Goal: Communication & Community: Answer question/provide support

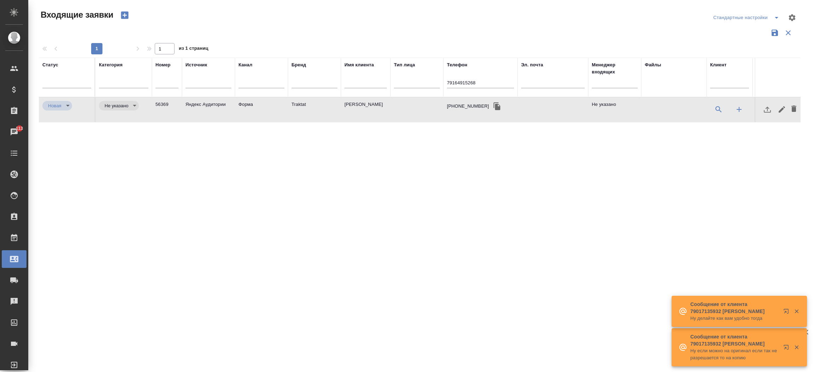
select select "RU"
click at [493, 83] on input "79164915268" at bounding box center [480, 83] width 67 height 9
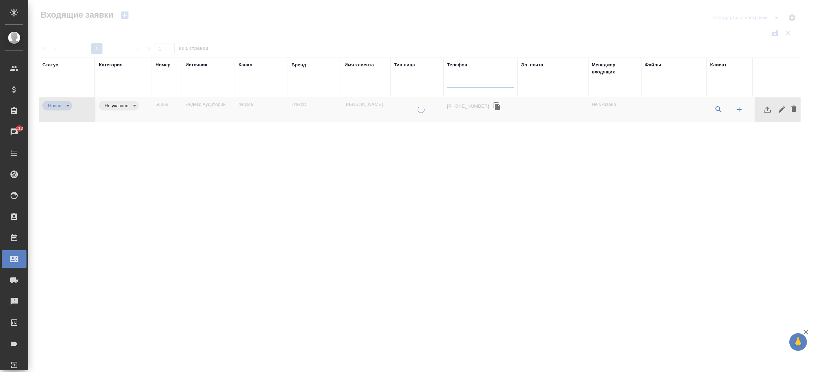
paste input "89634291170"
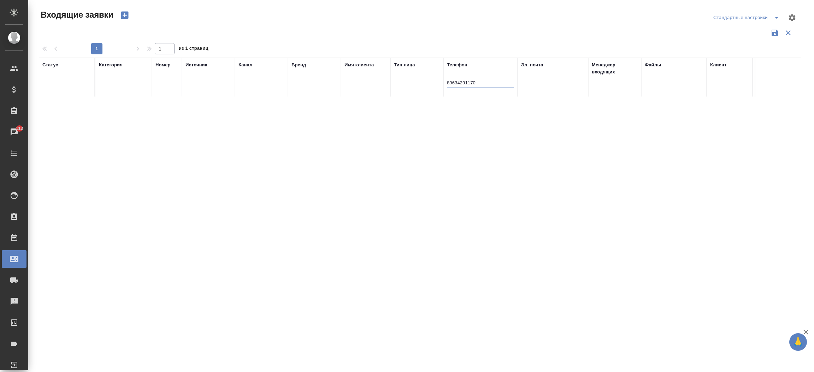
click at [450, 83] on input "89634291170" at bounding box center [480, 83] width 67 height 9
type input "9634291170"
click at [241, 101] on td "Форма" at bounding box center [261, 109] width 53 height 25
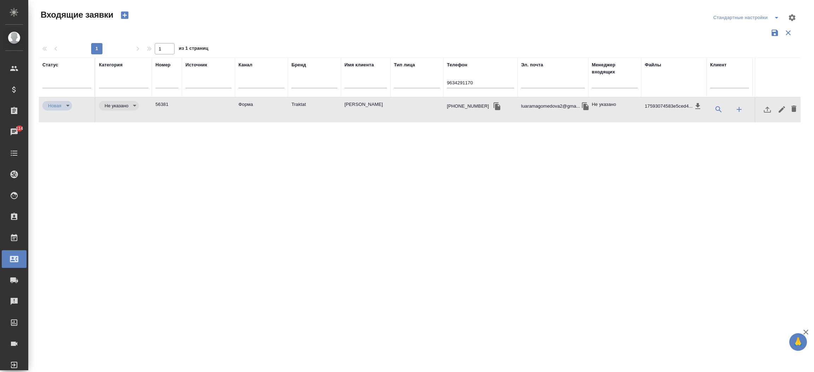
click at [241, 101] on td "Форма" at bounding box center [261, 109] width 53 height 25
click at [482, 78] on div "9634291170" at bounding box center [480, 84] width 67 height 17
click at [481, 80] on div "9634291170" at bounding box center [480, 84] width 67 height 17
click at [481, 80] on input "9634291170" at bounding box center [480, 83] width 67 height 9
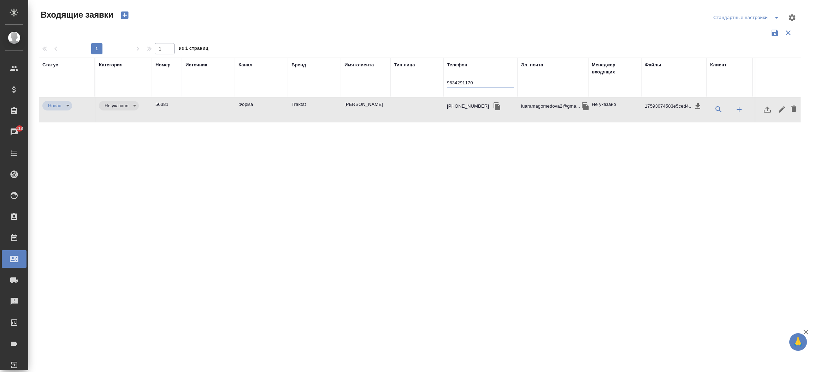
click at [481, 80] on input "9634291170" at bounding box center [480, 83] width 67 height 9
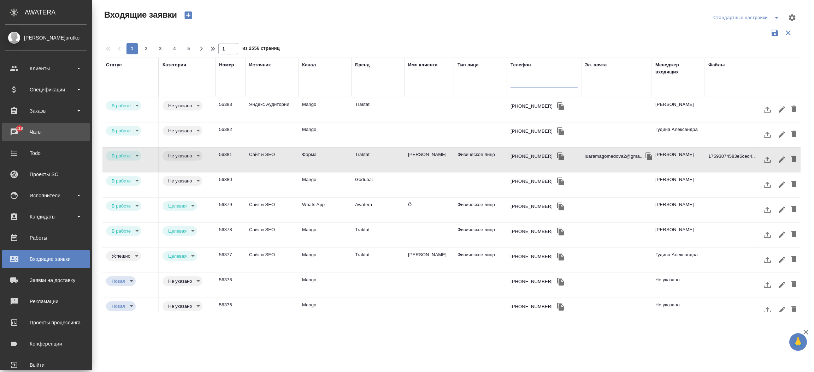
click at [12, 132] on div "Чаты" at bounding box center [45, 132] width 81 height 11
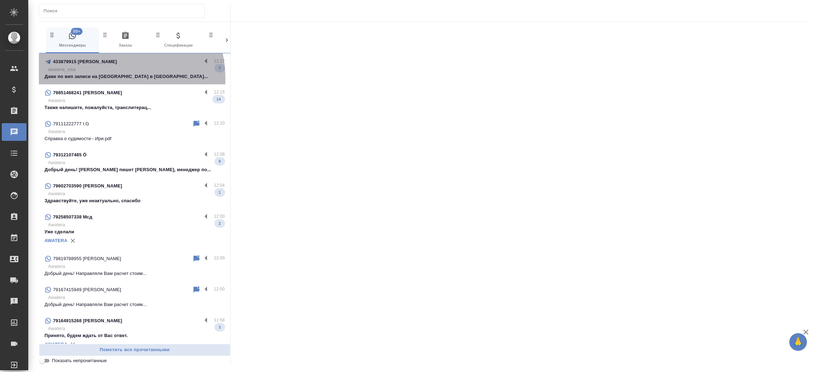
click at [113, 78] on p "Даже по вип записи на Францию в ближайшу..." at bounding box center [134, 76] width 180 height 7
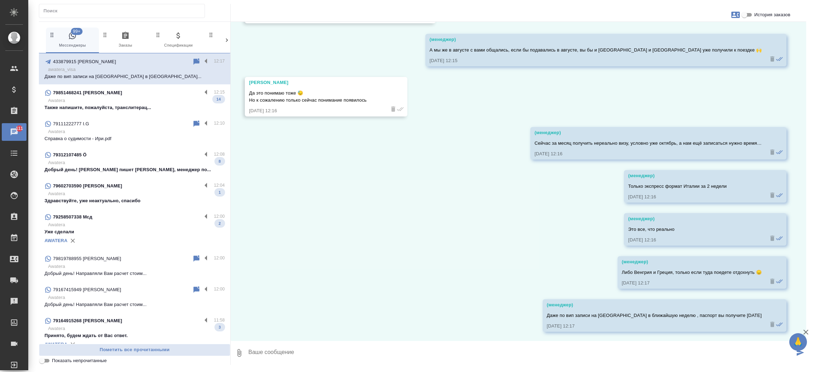
scroll to position [2402, 0]
click at [121, 160] on p "Awatera" at bounding box center [136, 162] width 177 height 7
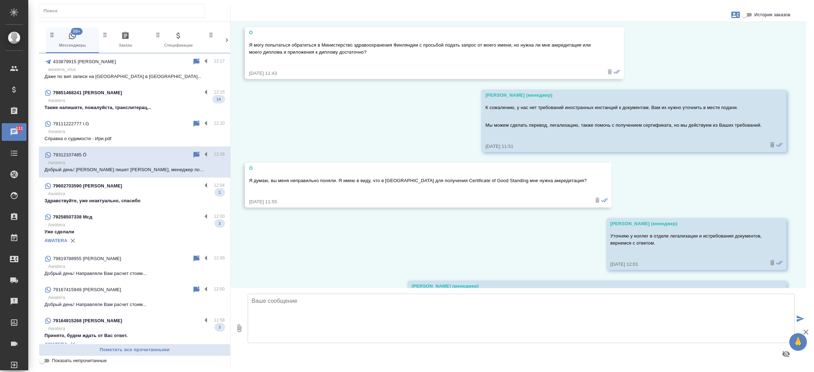
scroll to position [700, 0]
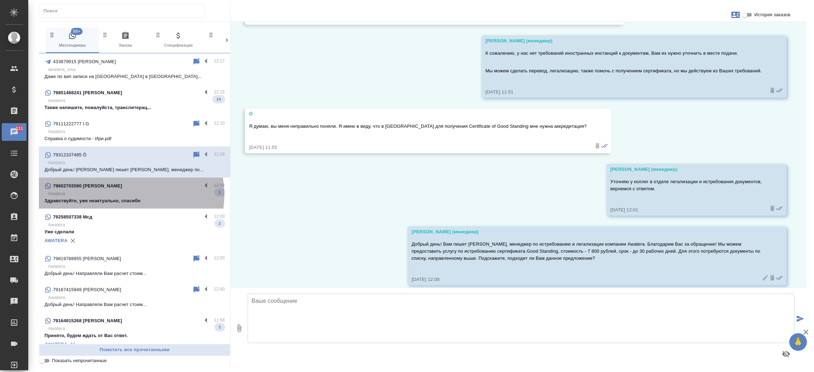
click at [126, 195] on p "Awatera" at bounding box center [136, 193] width 177 height 7
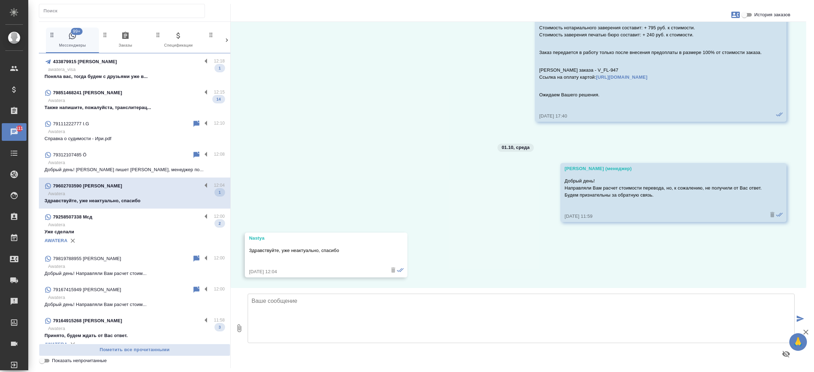
scroll to position [383, 0]
click at [122, 224] on p "Awatera" at bounding box center [136, 224] width 177 height 7
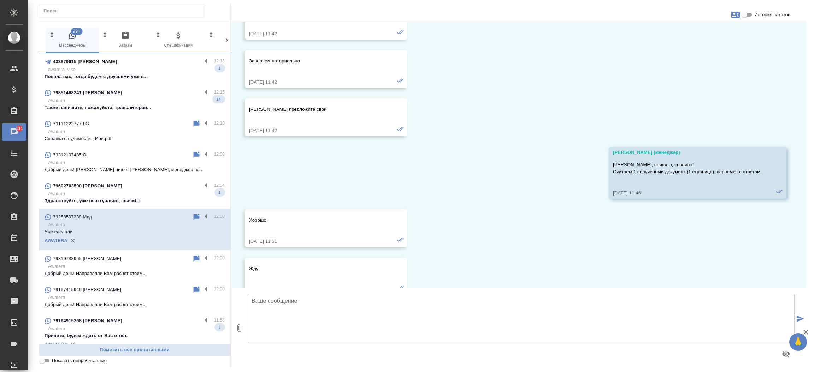
scroll to position [675, 0]
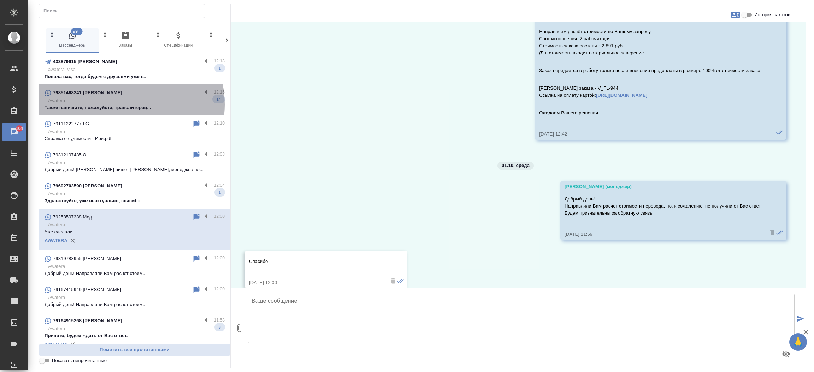
click at [121, 105] on p "Также напишите, пожалуйста, транслитерац..." at bounding box center [134, 107] width 180 height 7
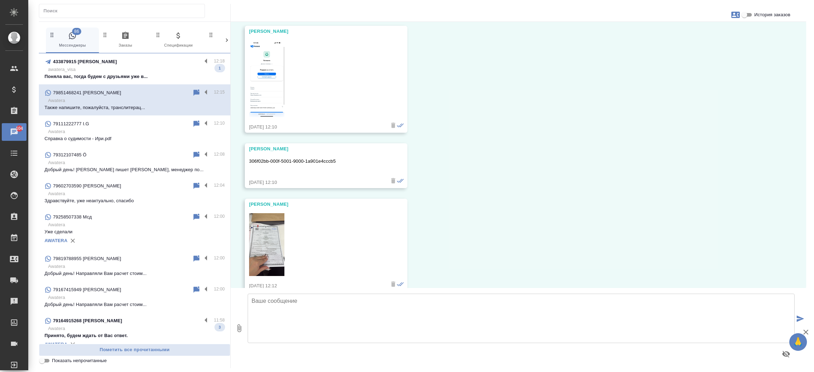
scroll to position [1350, 0]
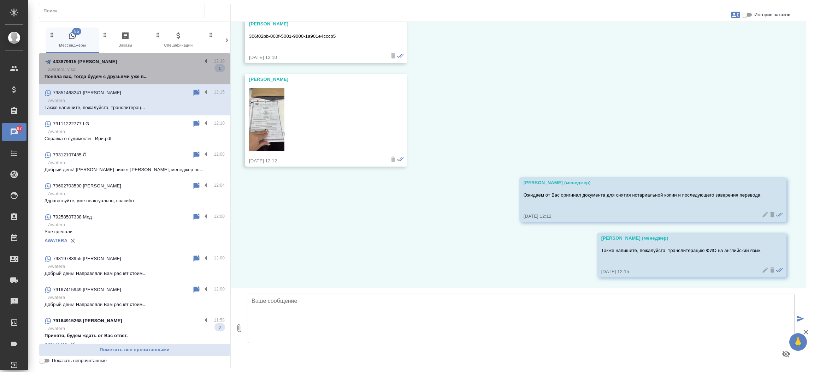
click at [144, 71] on p "awatera_visa" at bounding box center [136, 69] width 177 height 7
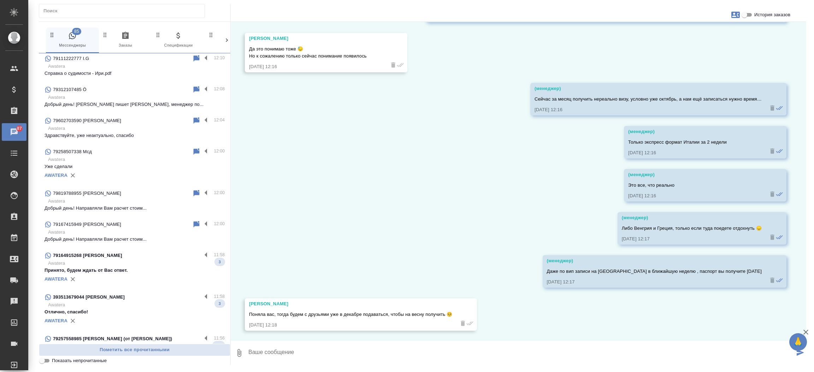
scroll to position [69, 0]
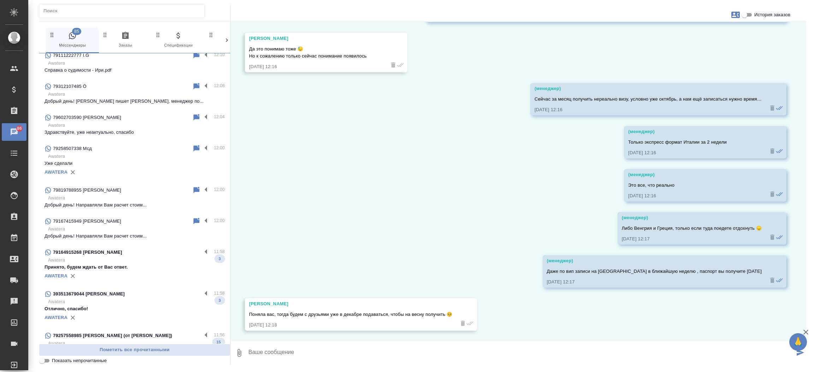
click at [124, 262] on p "Awatera" at bounding box center [136, 260] width 177 height 7
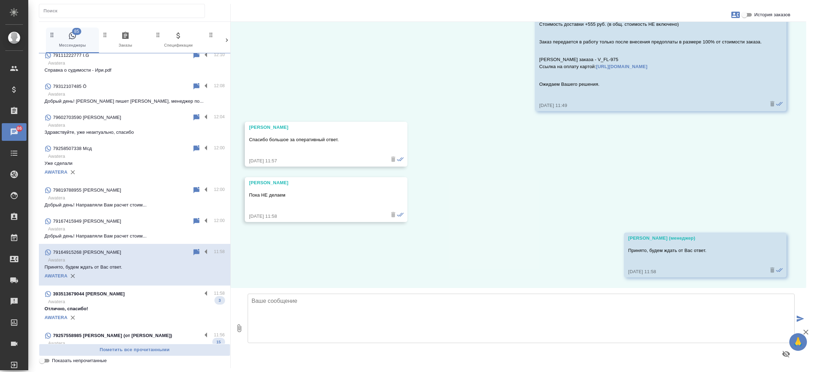
scroll to position [306, 0]
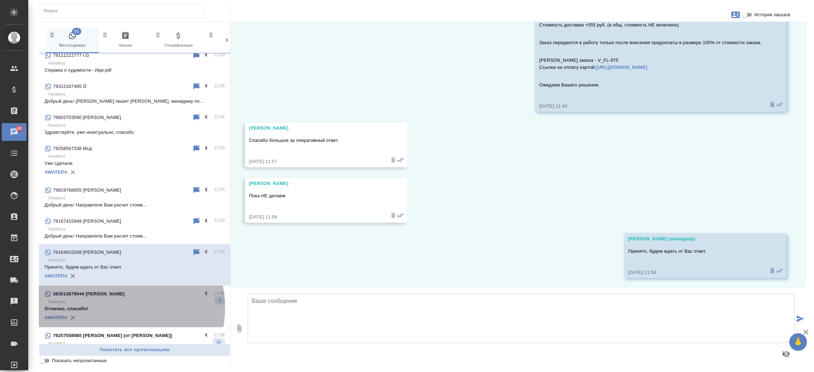
click at [114, 308] on p "Отлично, спасибо!" at bounding box center [134, 308] width 180 height 7
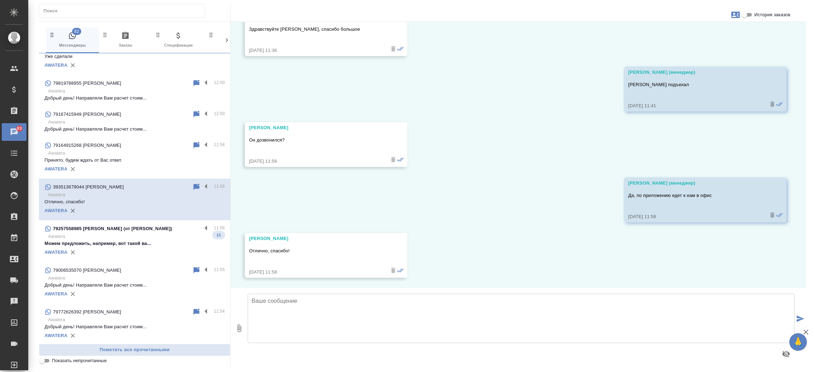
scroll to position [202, 0]
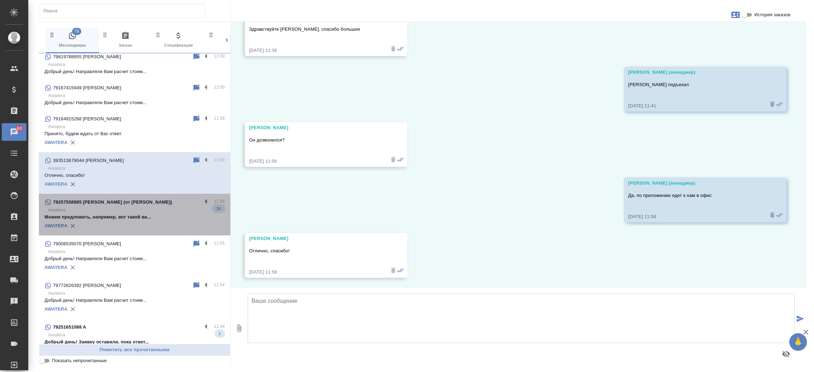
click at [145, 221] on div "AWATERA" at bounding box center [134, 226] width 180 height 11
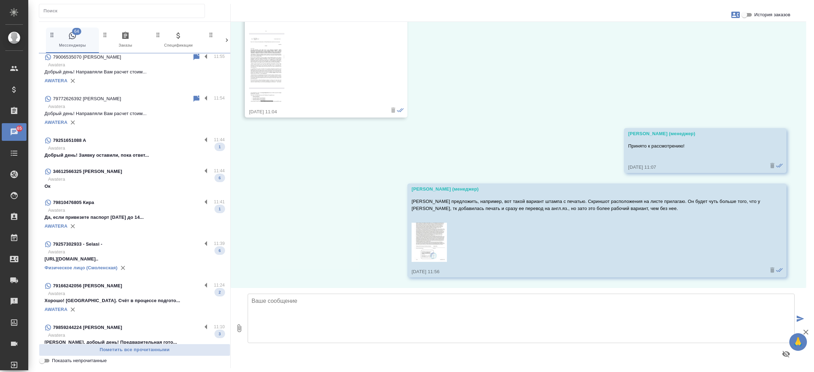
scroll to position [424, 0]
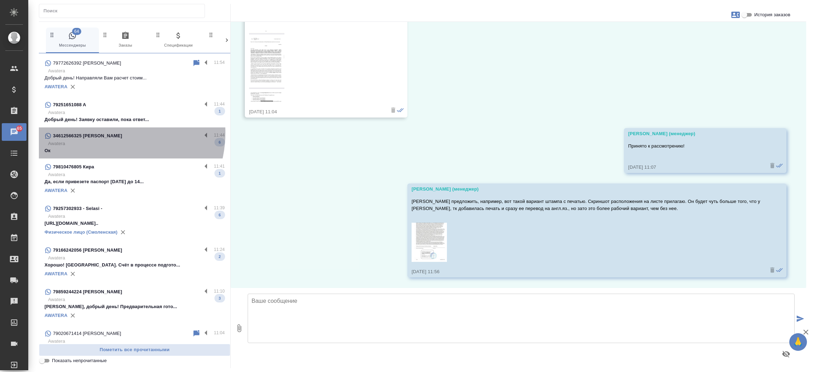
click at [105, 132] on div "34612566325 [PERSON_NAME]" at bounding box center [122, 136] width 157 height 8
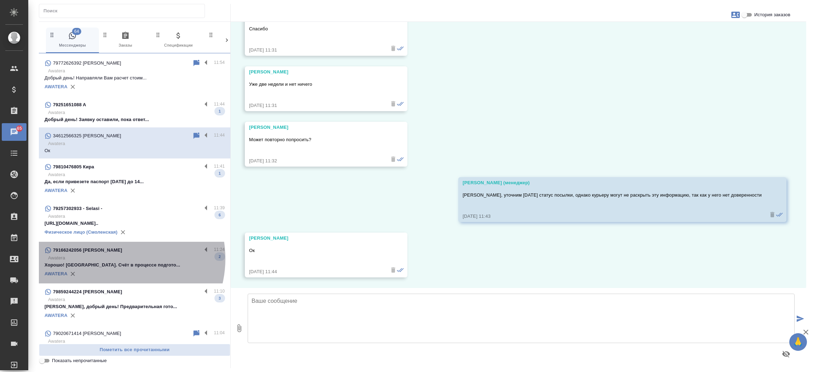
click at [115, 258] on p "Awatera" at bounding box center [136, 258] width 177 height 7
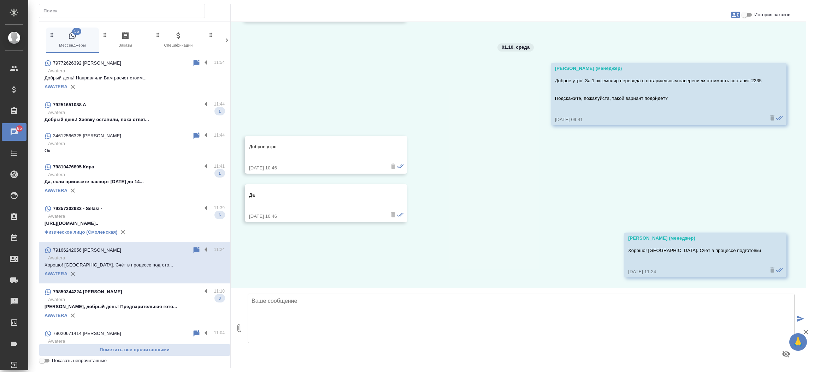
scroll to position [4603, 0]
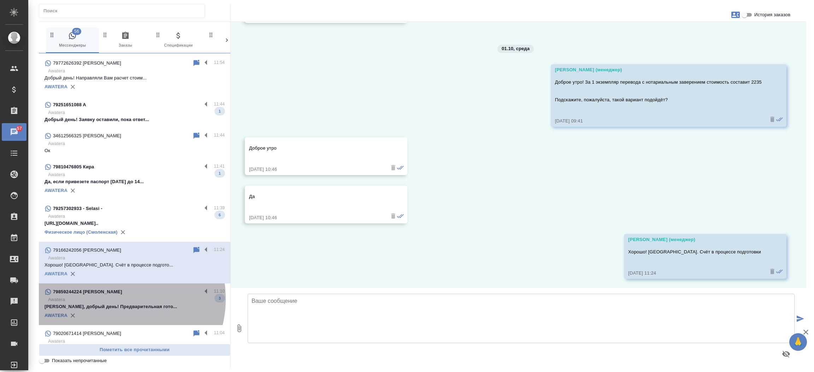
click at [114, 299] on p "Awatera" at bounding box center [136, 299] width 177 height 7
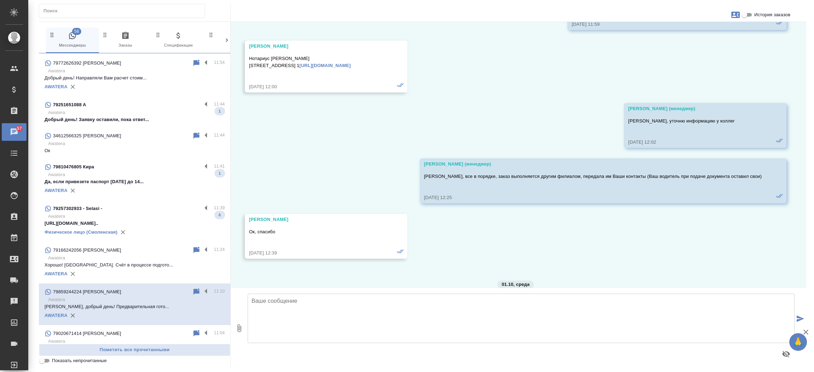
scroll to position [2739, 0]
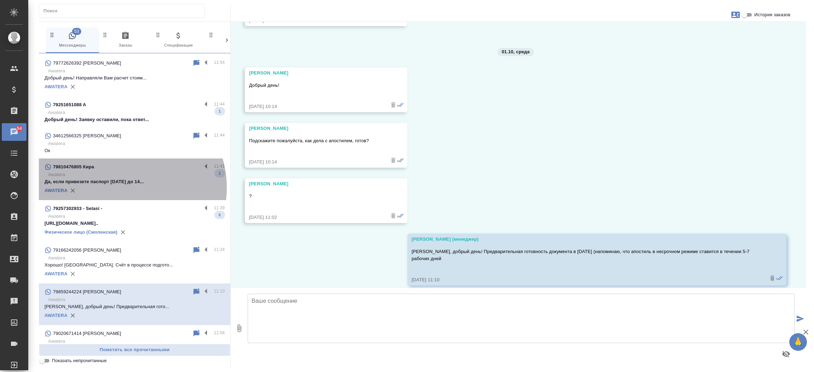
click at [124, 187] on div "AWATERA" at bounding box center [134, 190] width 180 height 11
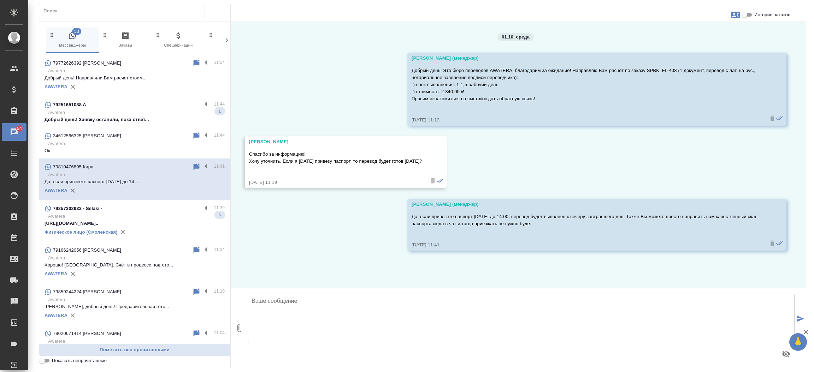
scroll to position [0, 0]
click at [117, 215] on p "Awatera" at bounding box center [136, 216] width 177 height 7
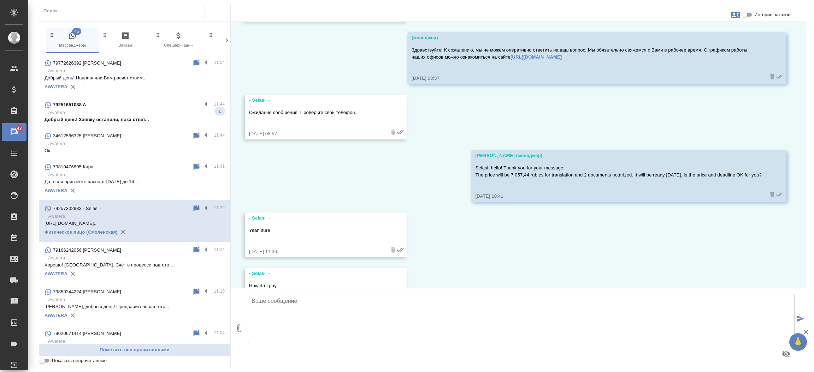
scroll to position [3961, 0]
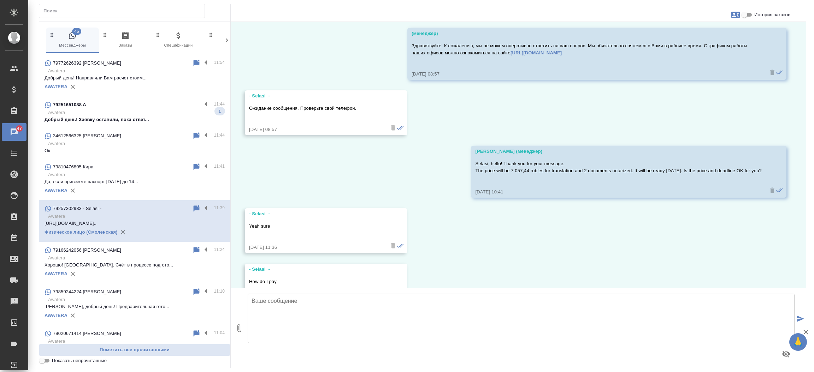
drag, startPoint x: 806, startPoint y: 253, endPoint x: 805, endPoint y: 263, distance: 10.2
click at [805, 263] on div "46 Мессенджеры 0 Заказы 0 Спецификации 0 Клиенты 0 Входящие 1 Тендеры 0 Исполни…" at bounding box center [422, 186] width 775 height 372
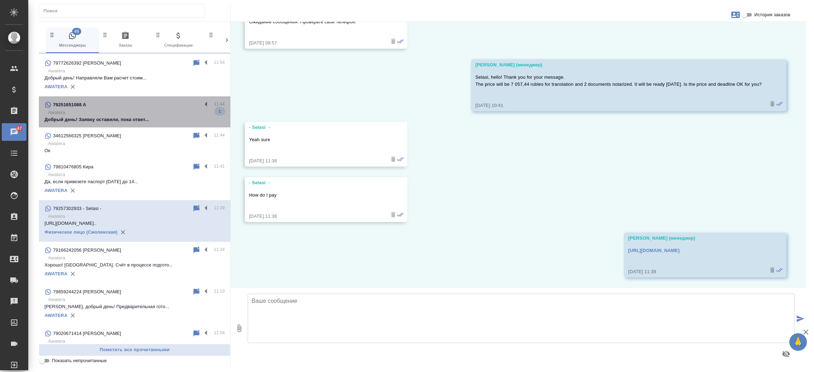
click at [139, 119] on p "Добрый день! Заявку оставили, пока ответ..." at bounding box center [134, 119] width 180 height 7
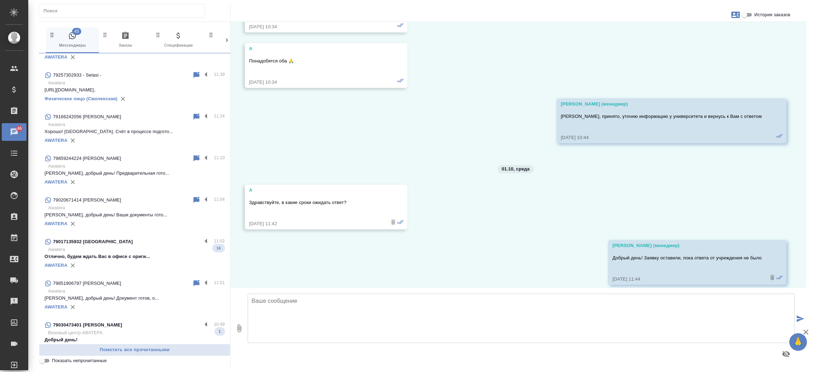
scroll to position [564, 0]
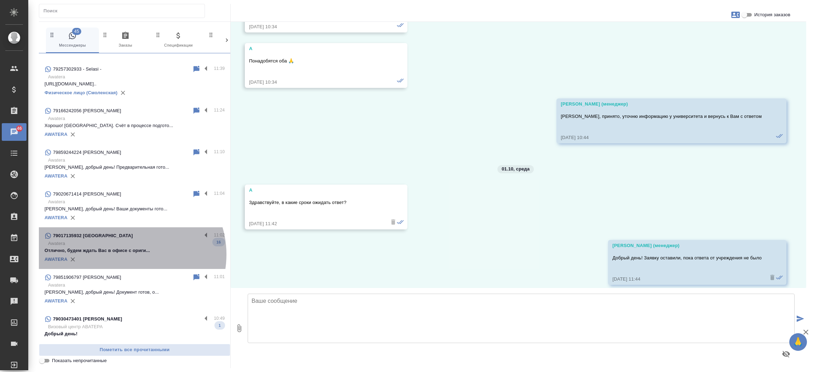
click at [130, 254] on div "AWATERA" at bounding box center [134, 259] width 180 height 11
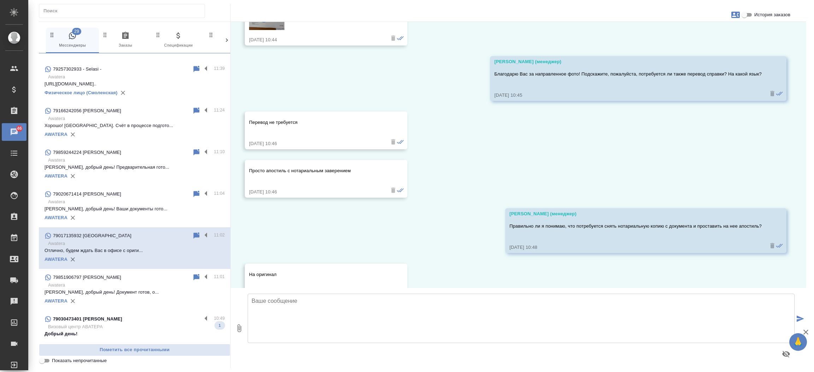
click at [133, 327] on p "Визовый центр АВАТЕРА" at bounding box center [136, 326] width 177 height 7
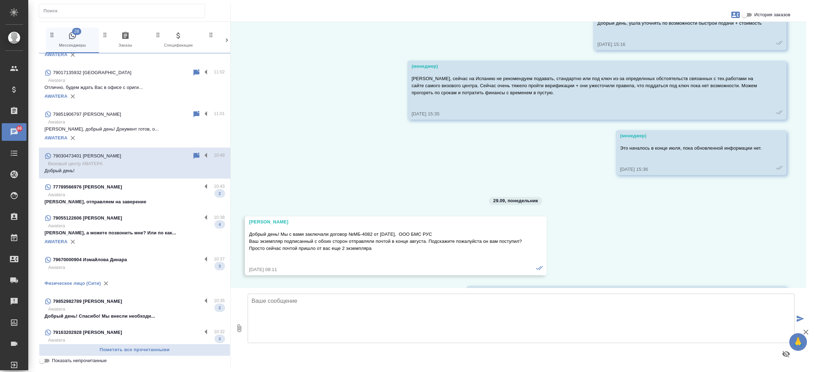
scroll to position [11329, 0]
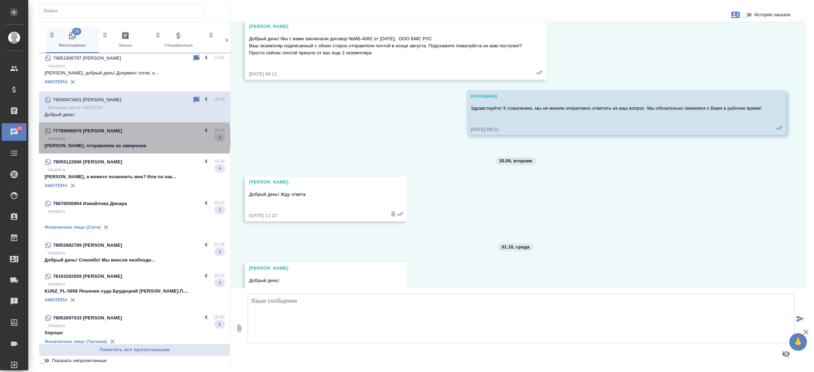
click at [134, 138] on p "Awatera" at bounding box center [136, 138] width 177 height 7
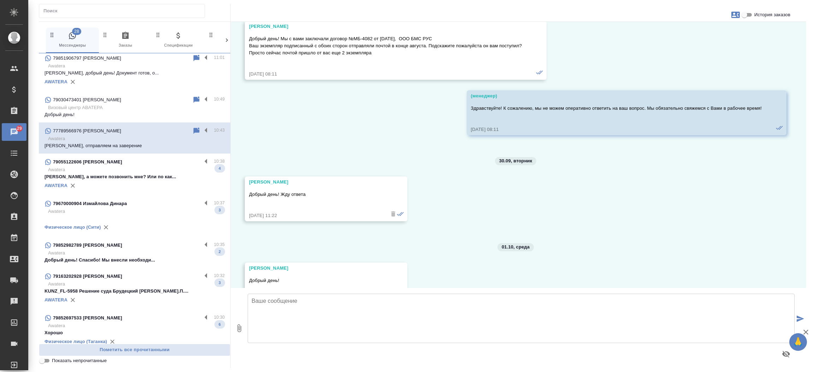
click at [131, 168] on p "Awatera" at bounding box center [136, 169] width 177 height 7
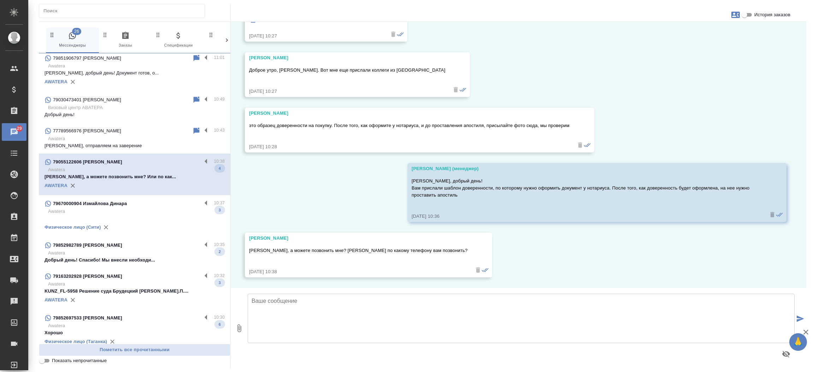
scroll to position [763, 0]
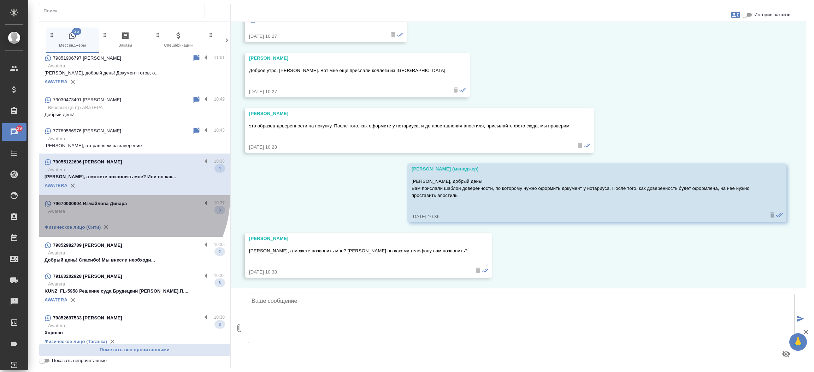
click at [126, 198] on div "79670000904 Измайлова Динара 10:37 Awatera 3 Физическое лицо (Сити)" at bounding box center [134, 216] width 191 height 42
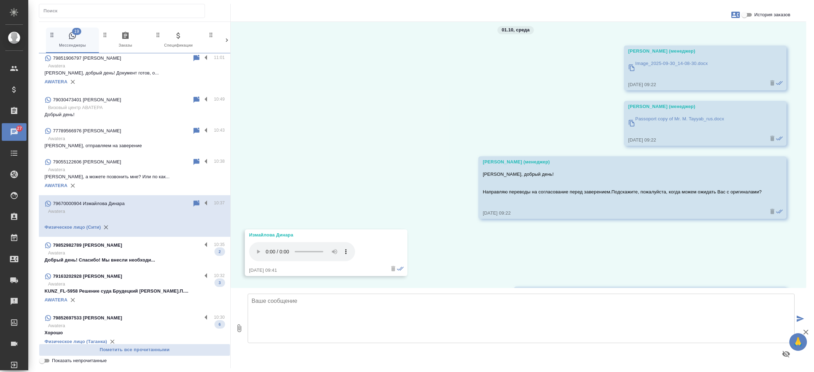
scroll to position [8015, 0]
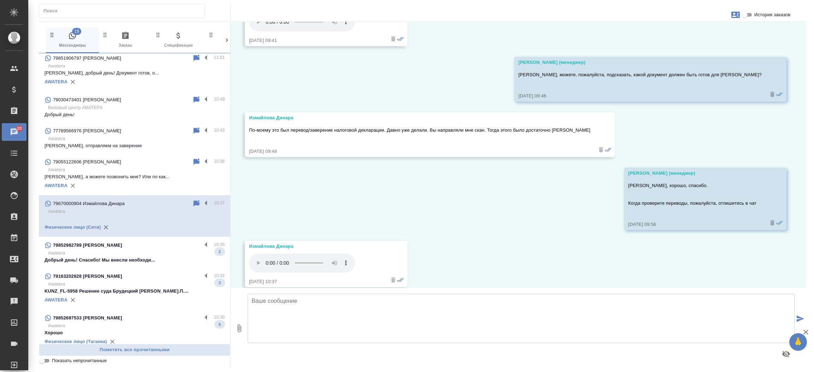
click at [747, 14] on input "История заказов" at bounding box center [743, 15] width 25 height 8
checkbox input "true"
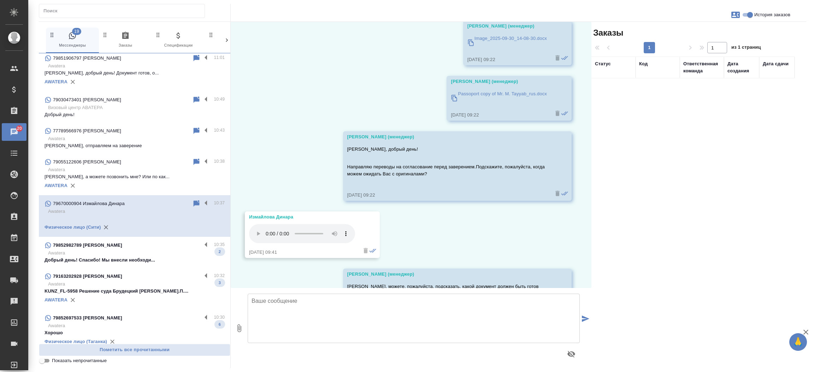
scroll to position [8227, 0]
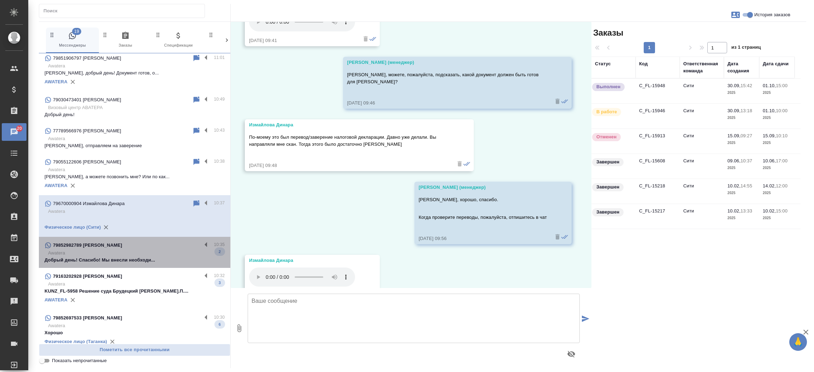
click at [147, 245] on div "79852982789 [PERSON_NAME]" at bounding box center [122, 245] width 157 height 8
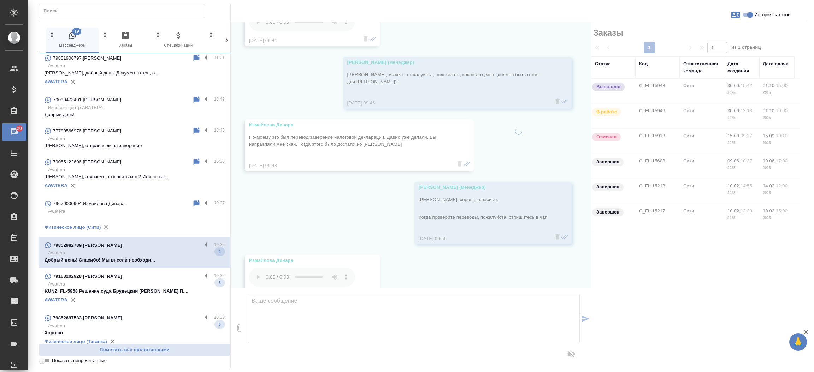
click at [147, 245] on div "79852982789 [PERSON_NAME]" at bounding box center [122, 245] width 157 height 8
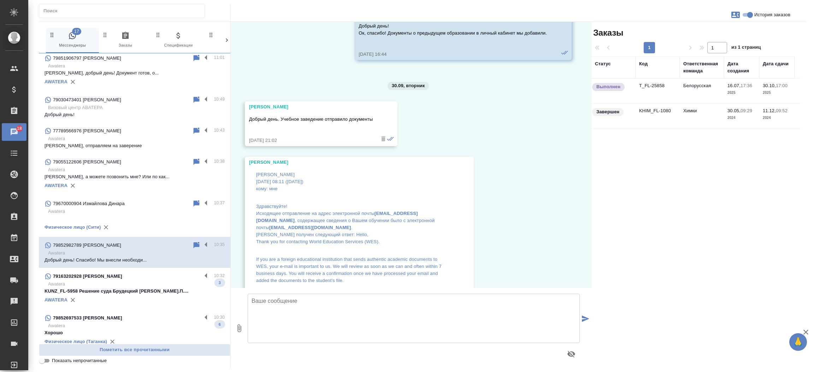
scroll to position [10062, 0]
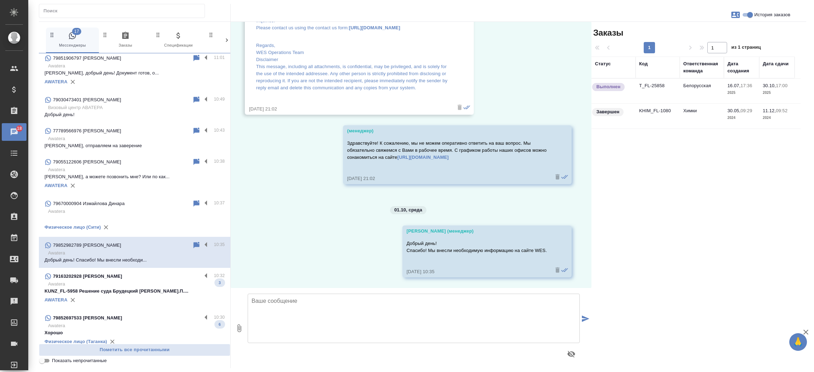
drag, startPoint x: 145, startPoint y: 269, endPoint x: 143, endPoint y: 276, distance: 7.6
click at [143, 276] on div "79163202928 Лизунова Людмила Борисовна 10:32 Awatera KUNZ_FL-5958 Решение суда …" at bounding box center [134, 289] width 191 height 42
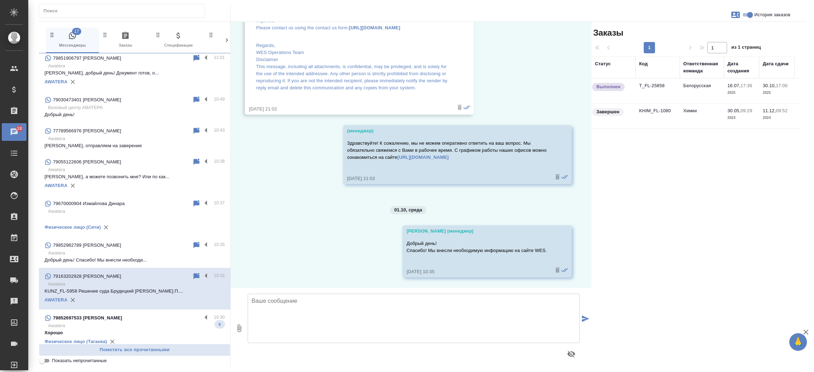
click at [121, 276] on p "79163202928 [PERSON_NAME]" at bounding box center [87, 276] width 68 height 7
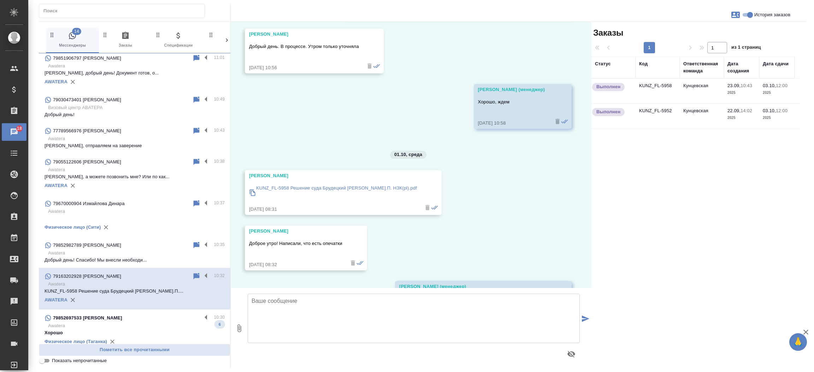
scroll to position [4577, 0]
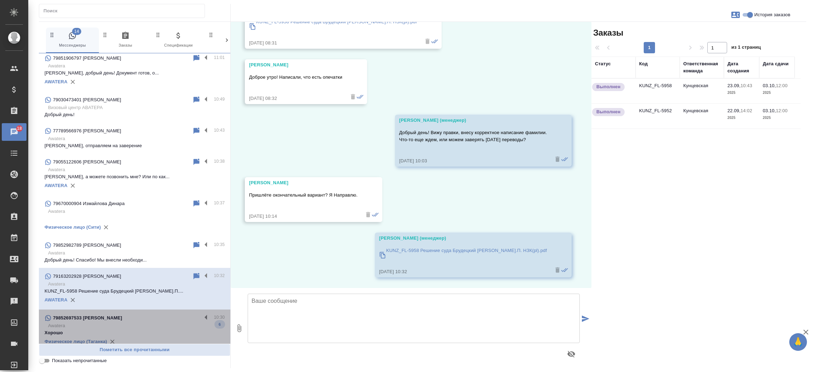
click at [139, 316] on div "79852697533 [PERSON_NAME]" at bounding box center [122, 318] width 157 height 8
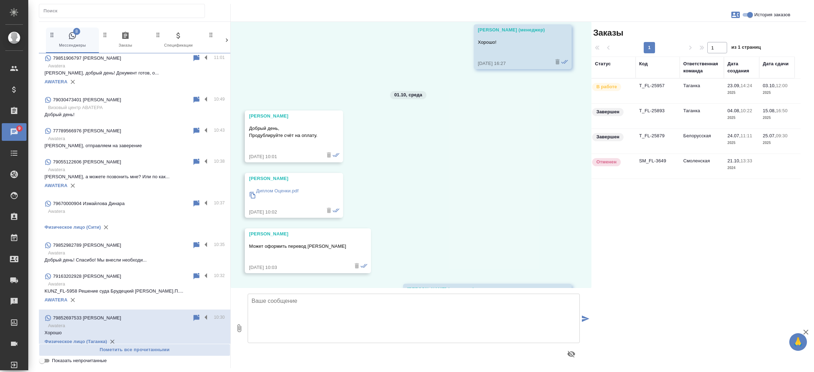
scroll to position [911, 0]
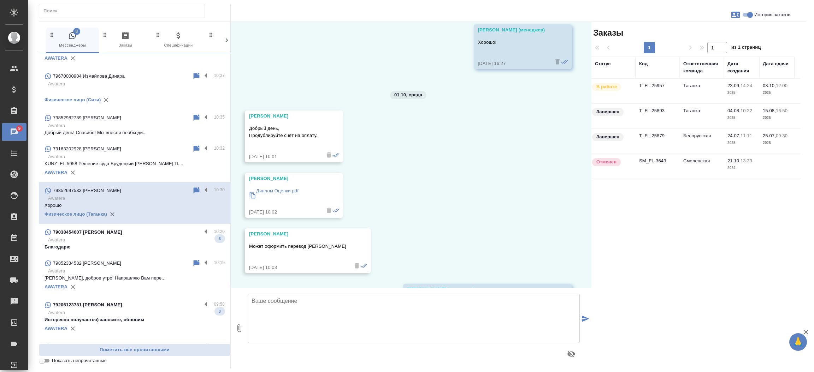
click at [169, 244] on p "Благодарю" at bounding box center [134, 247] width 180 height 7
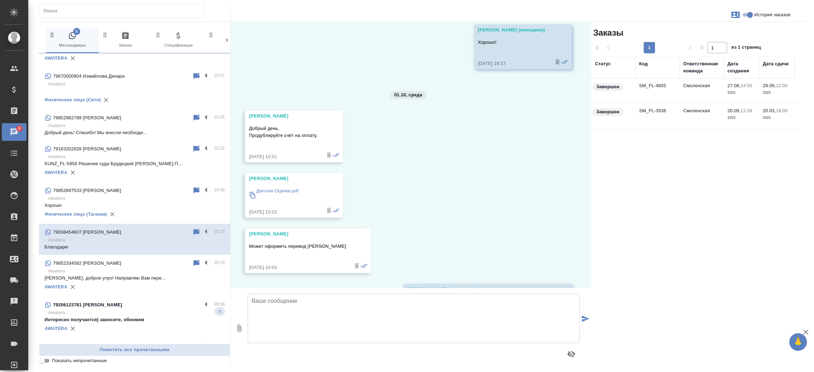
click at [123, 314] on p "Awatera" at bounding box center [136, 312] width 177 height 7
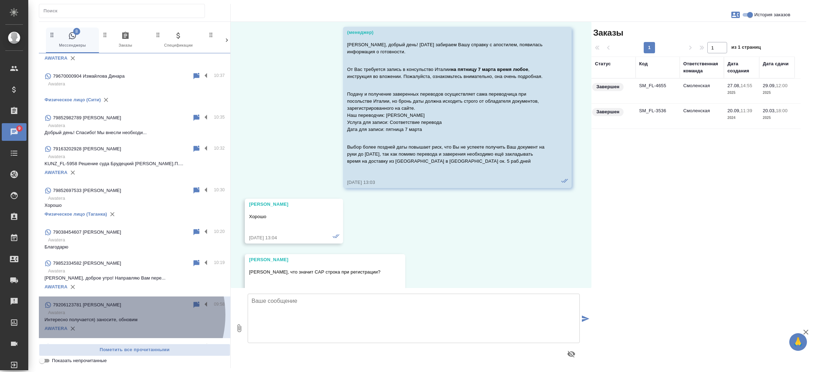
click at [123, 314] on p "Awatera" at bounding box center [136, 312] width 177 height 7
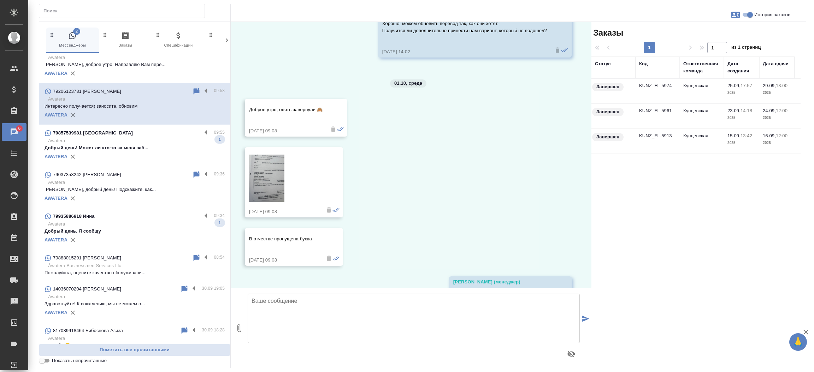
scroll to position [1148, 0]
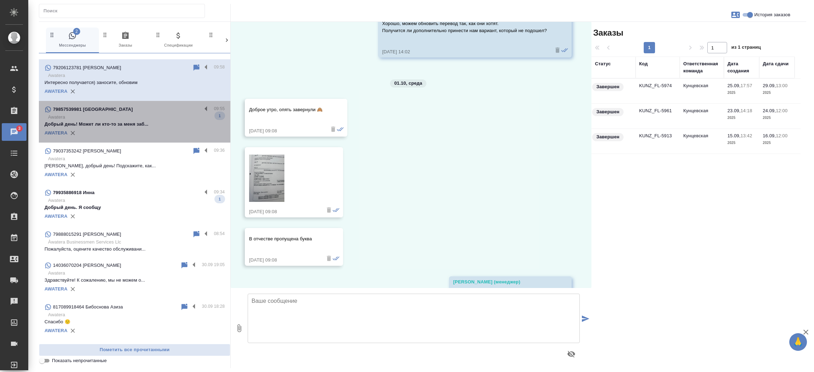
click at [152, 117] on p "Awatera" at bounding box center [136, 117] width 177 height 7
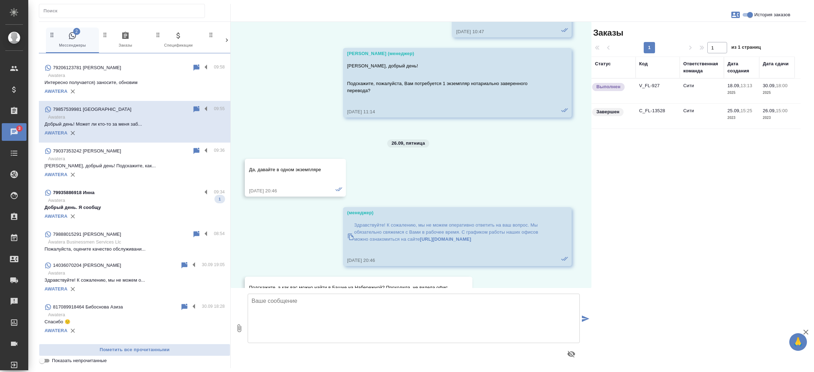
scroll to position [2840, 0]
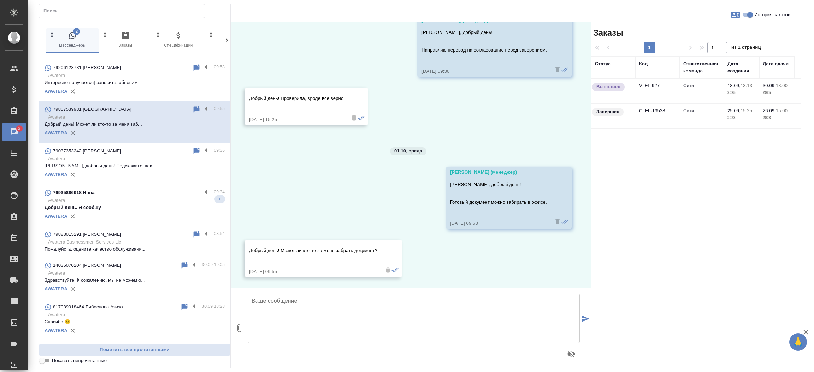
click at [655, 87] on td "V_FL-927" at bounding box center [657, 91] width 44 height 25
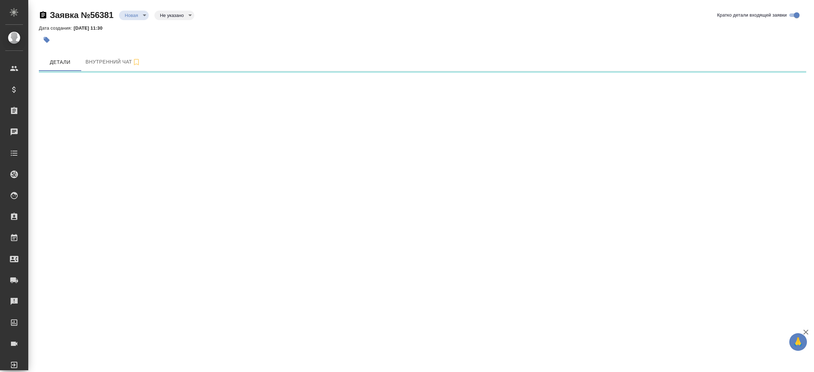
select select "RU"
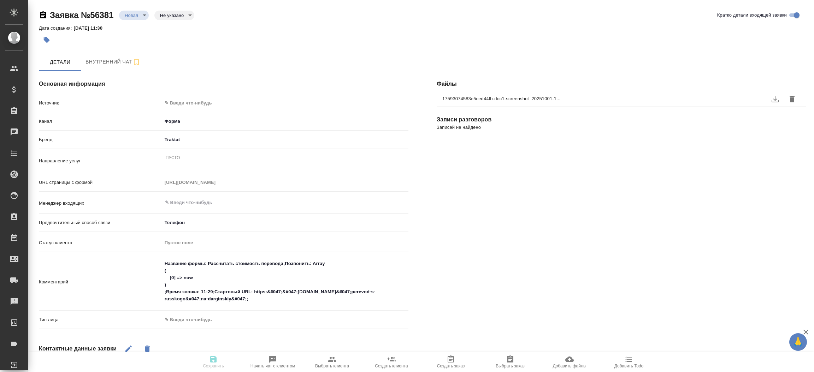
click at [213, 162] on div "Пусто" at bounding box center [285, 158] width 246 height 10
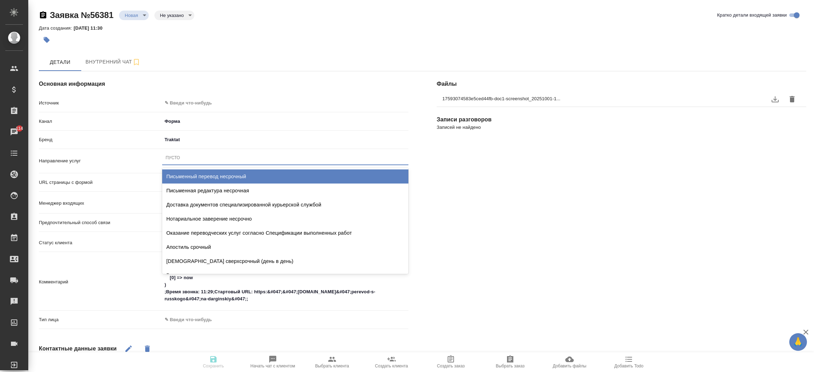
click at [209, 175] on div "Письменный перевод несрочный" at bounding box center [285, 177] width 246 height 14
type textarea "x"
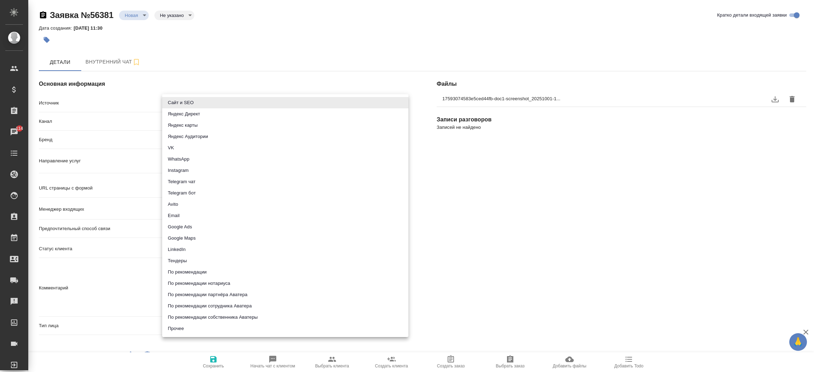
click at [209, 97] on body "🙏 .cls-1 fill:#fff; AWATERA [PERSON_NAME]prutko Клиенты Спецификации Заказы 114…" at bounding box center [407, 186] width 814 height 372
click at [208, 99] on li "Сайт и SEO" at bounding box center [285, 102] width 246 height 11
type input "seo"
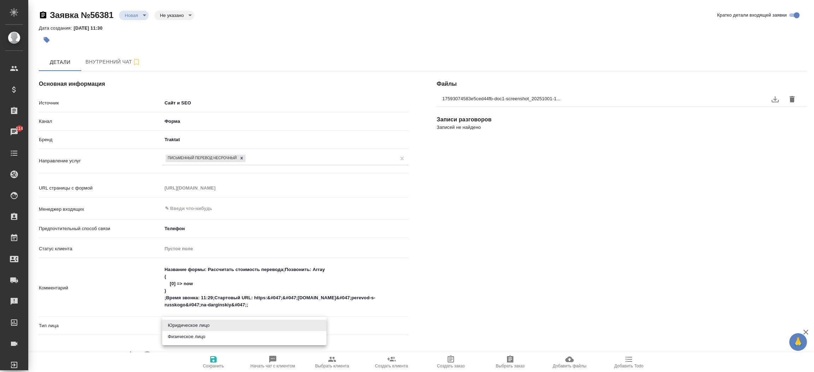
click at [181, 327] on body "🙏 .cls-1 fill:#fff; AWATERA Прутько Ирина i.prutko Клиенты Спецификации Заказы …" at bounding box center [407, 186] width 814 height 372
click at [181, 331] on li "Физическое лицо" at bounding box center [244, 336] width 164 height 11
type textarea "x"
type input "private"
click at [212, 214] on div "​" at bounding box center [285, 208] width 246 height 13
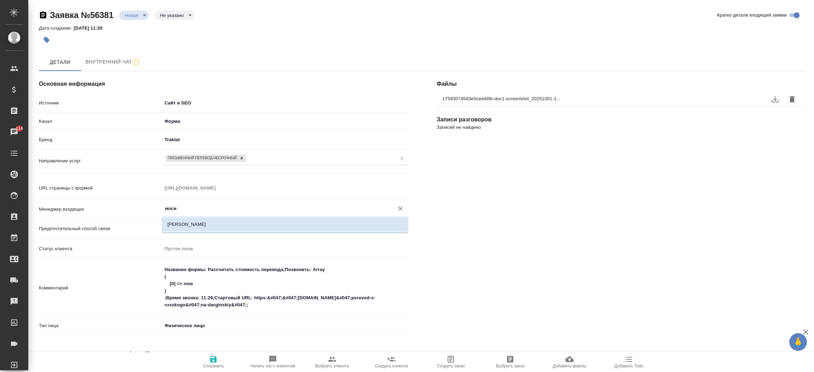
click at [210, 219] on li "Мосина Ирина" at bounding box center [285, 224] width 246 height 13
type input "Мосина Ирина"
type textarea "x"
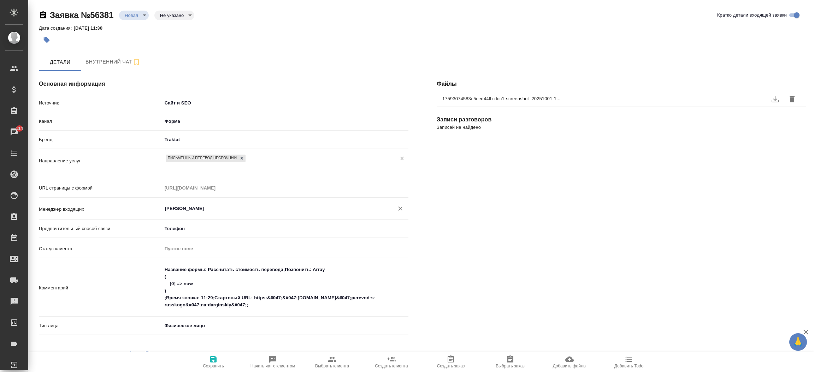
type input "Мосина Ирина"
click at [210, 362] on icon "button" at bounding box center [213, 359] width 6 height 6
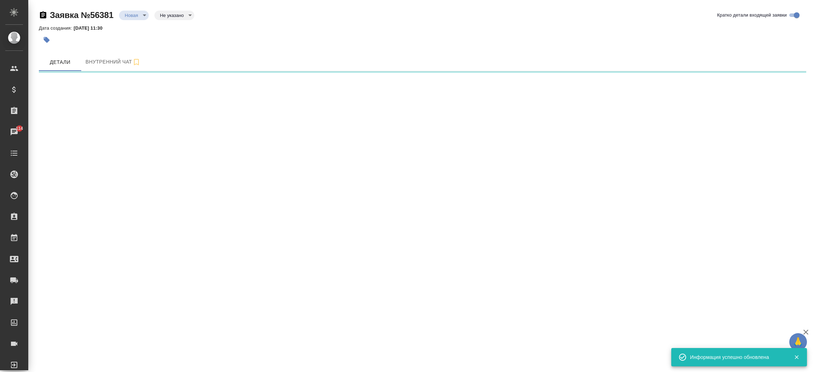
select select "RU"
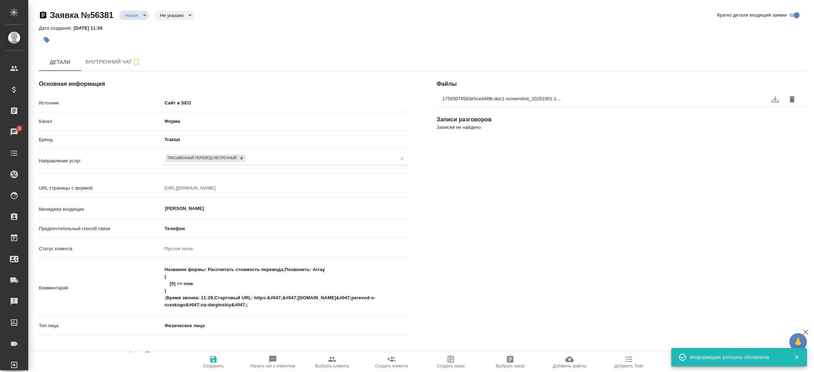
type textarea "x"
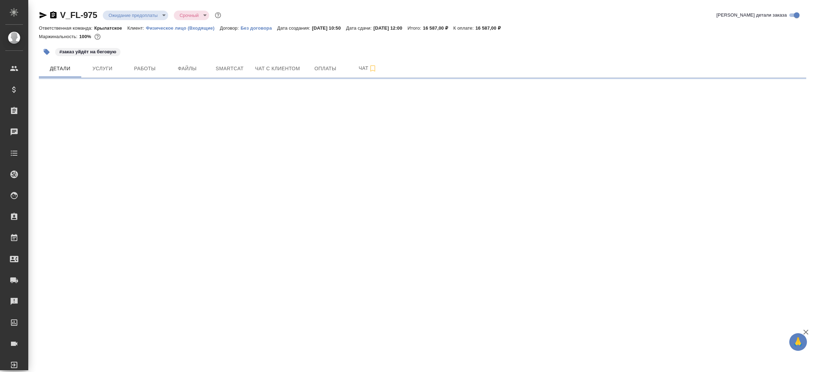
select select "RU"
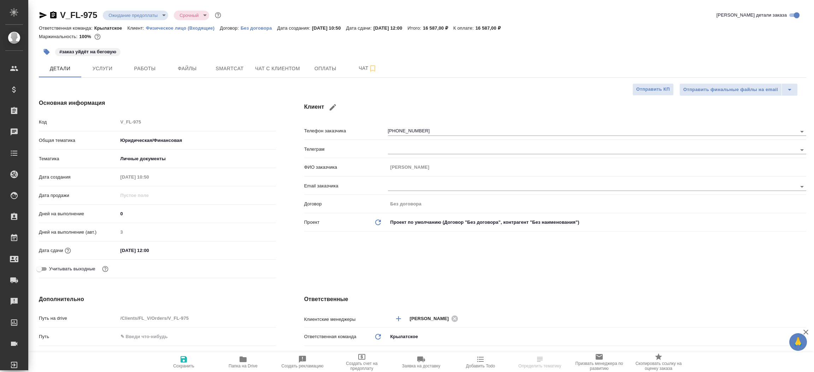
type textarea "x"
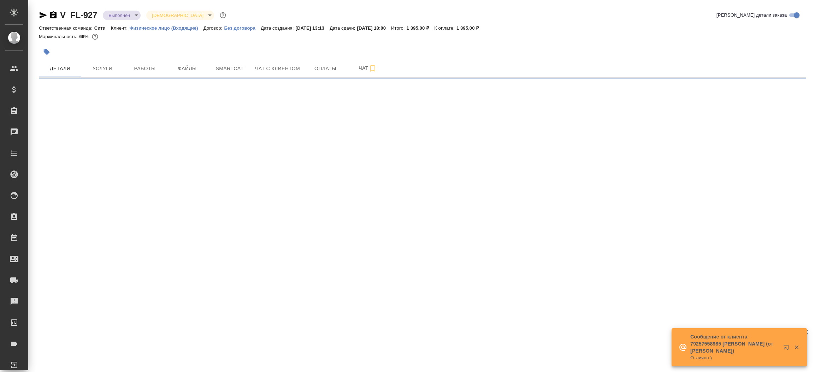
click at [41, 14] on icon "button" at bounding box center [43, 15] width 7 height 6
select select "RU"
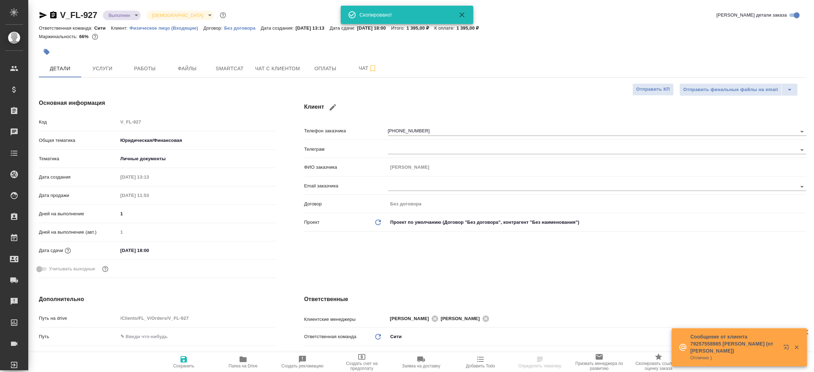
type textarea "x"
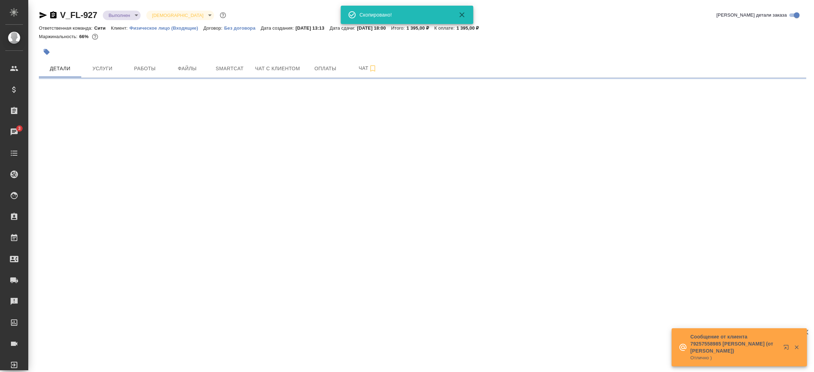
select select "RU"
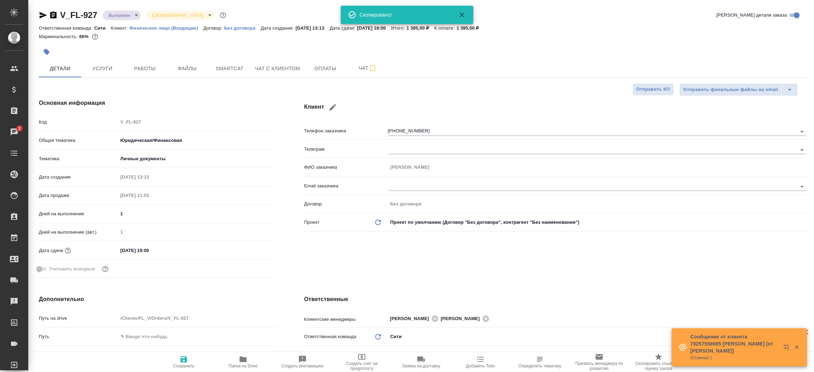
type textarea "x"
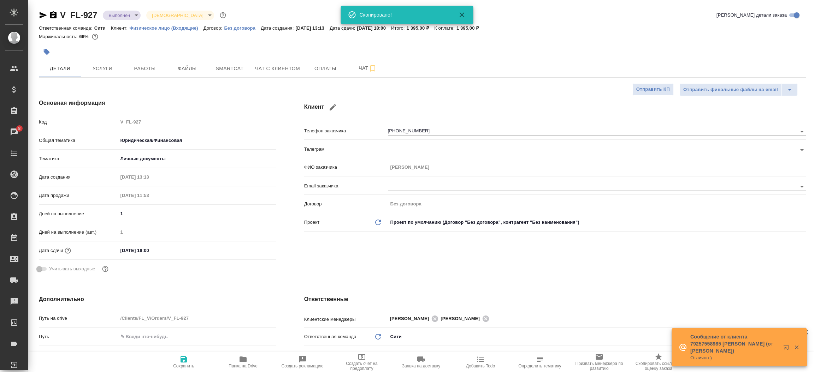
type textarea "x"
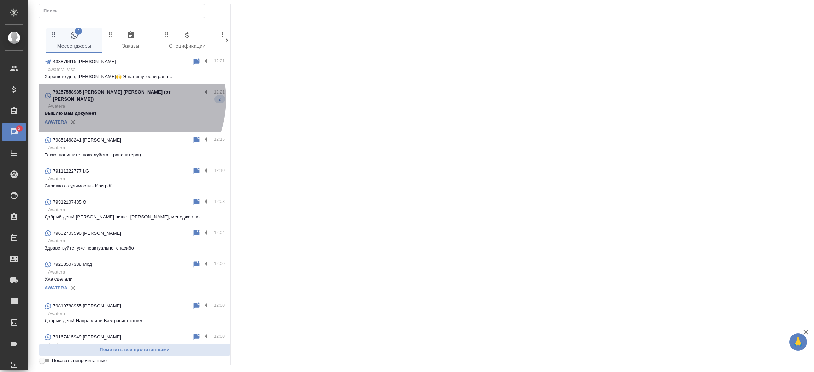
click at [120, 103] on p "Awatera" at bounding box center [136, 106] width 177 height 7
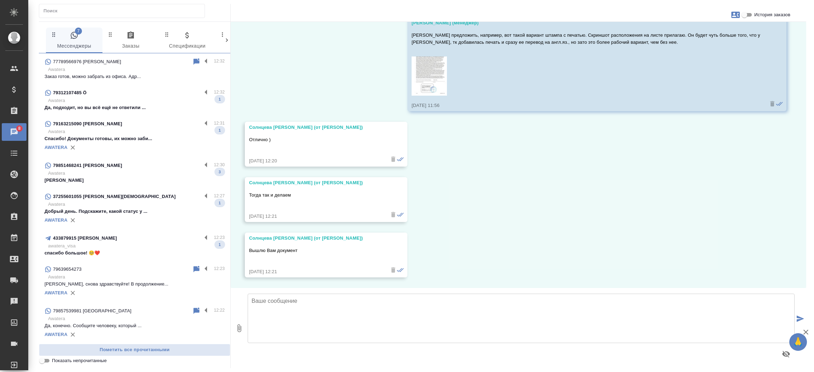
click at [122, 109] on p "Да, подходит, но вы всё ещё не ответили ..." at bounding box center [134, 107] width 180 height 7
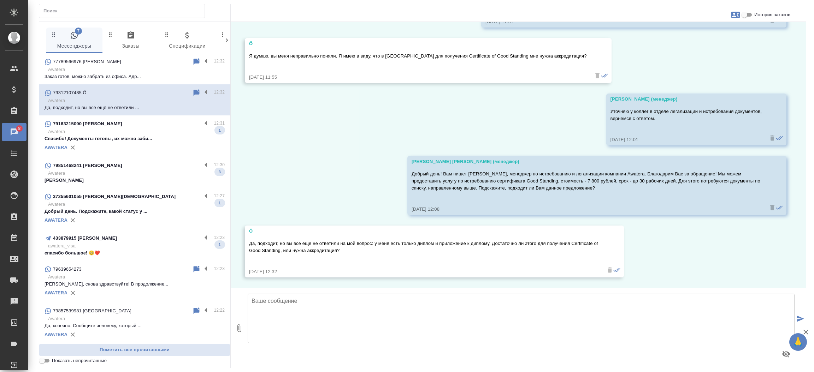
scroll to position [763, 0]
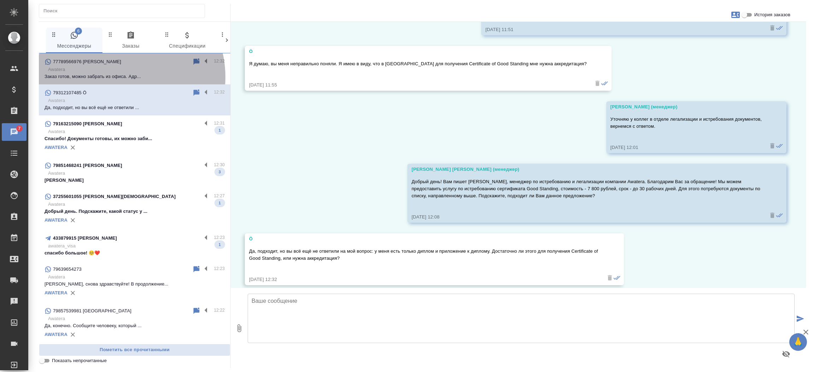
click at [119, 77] on p "Заказ готов, можно забрать из офиса. Адр..." at bounding box center [134, 76] width 180 height 7
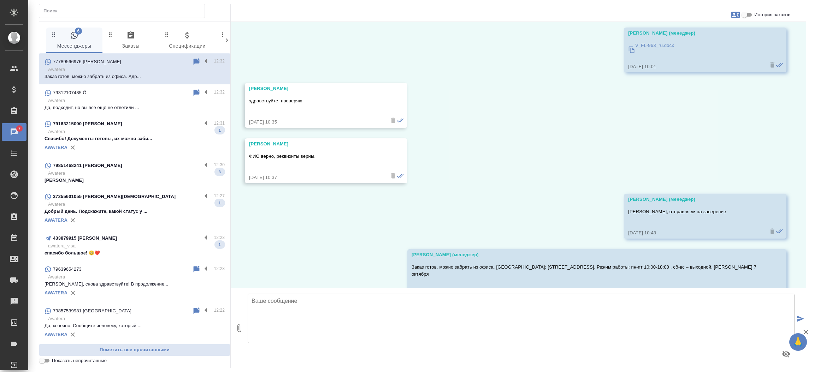
scroll to position [2224, 0]
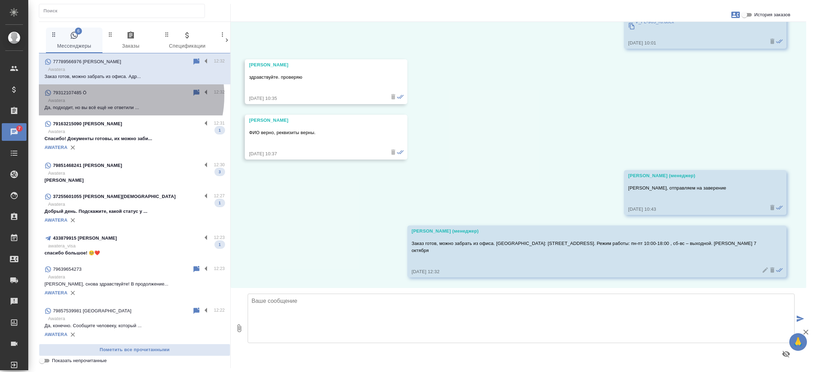
click at [118, 96] on div "79312107485 Ö" at bounding box center [118, 93] width 148 height 8
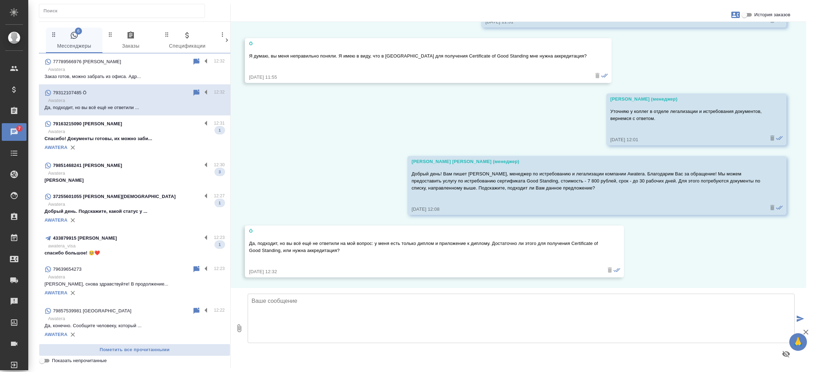
scroll to position [763, 0]
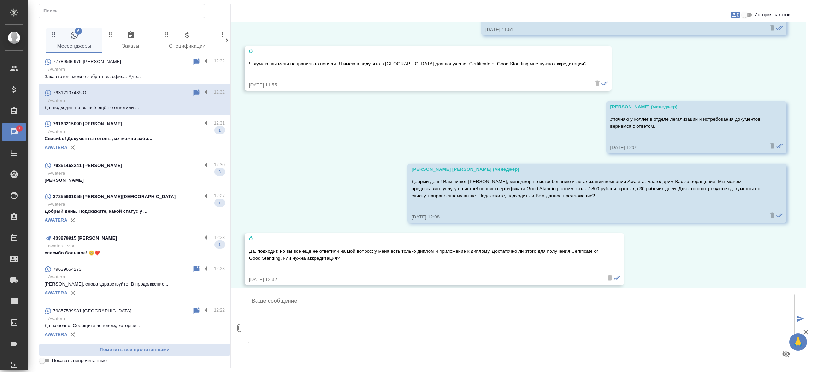
click at [749, 14] on input "История заказов" at bounding box center [743, 15] width 25 height 8
checkbox input "true"
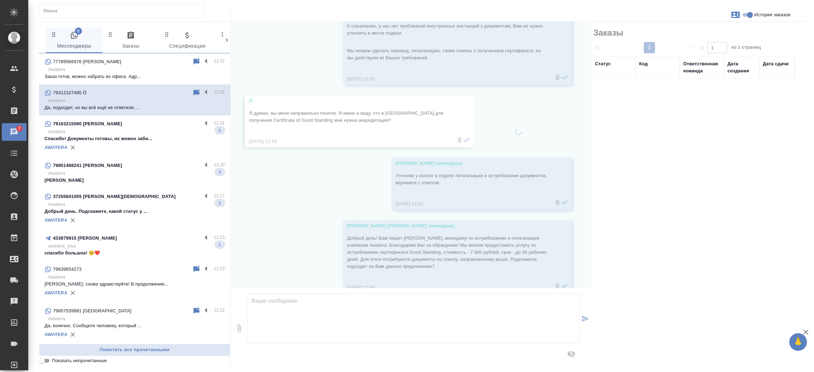
scroll to position [812, 0]
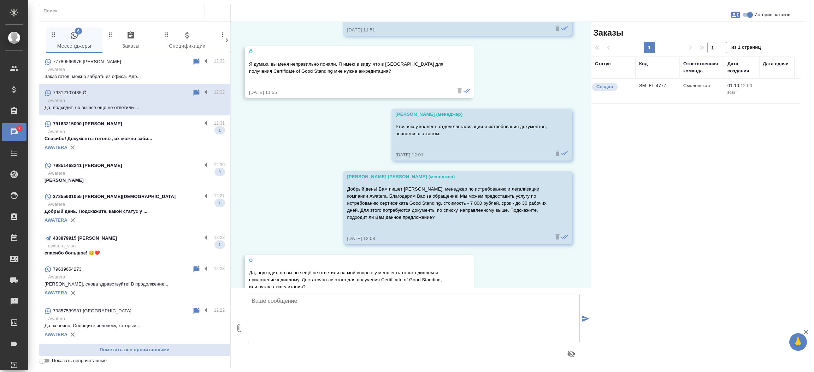
click at [643, 88] on td "SM_FL-4777" at bounding box center [657, 91] width 44 height 25
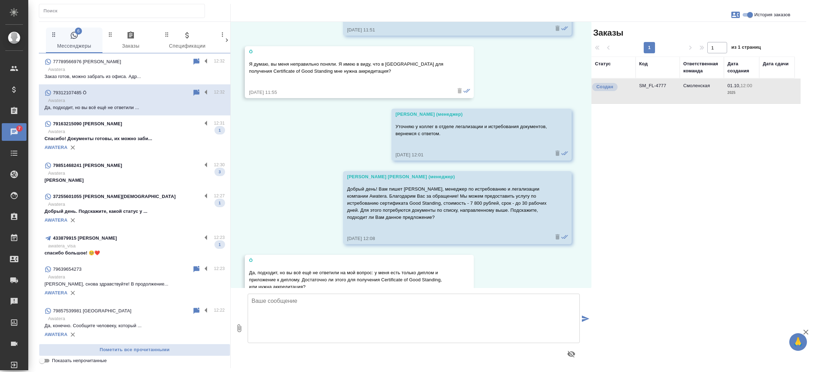
click at [643, 88] on td "SM_FL-4777" at bounding box center [657, 91] width 44 height 25
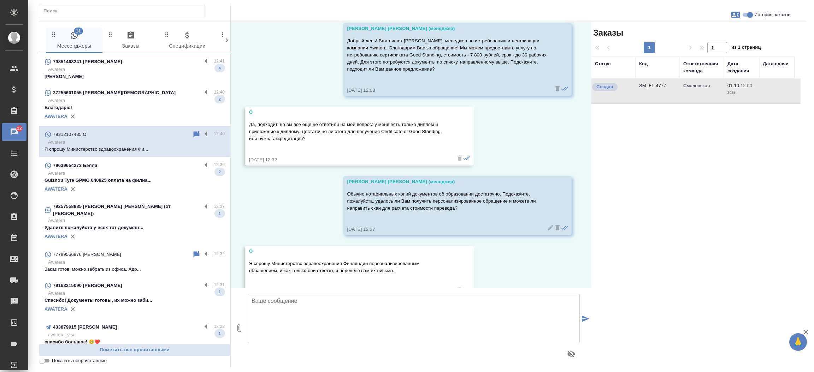
scroll to position [972, 0]
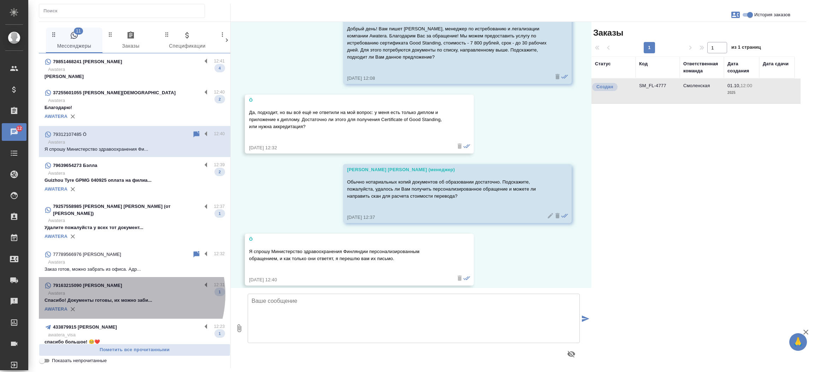
click at [120, 290] on p "Awatera" at bounding box center [136, 293] width 177 height 7
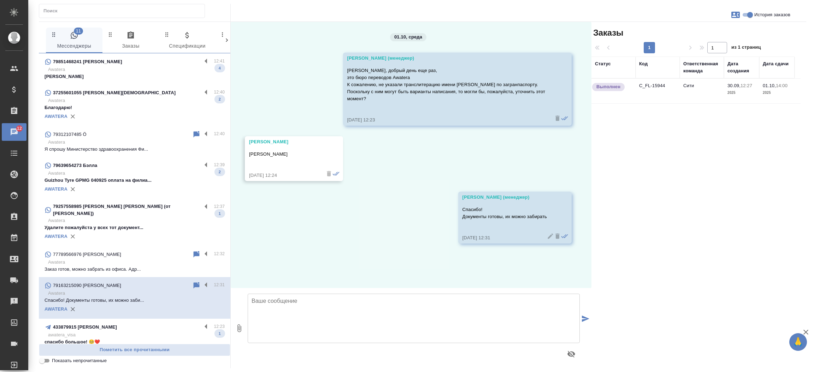
scroll to position [0, 0]
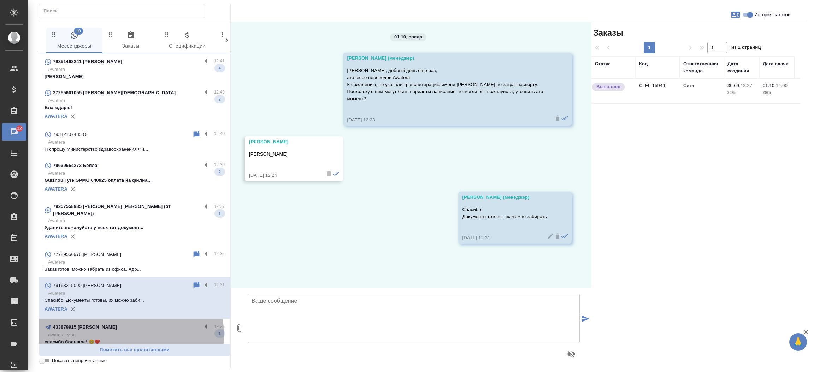
click at [115, 332] on p "awatera_visa" at bounding box center [136, 335] width 177 height 7
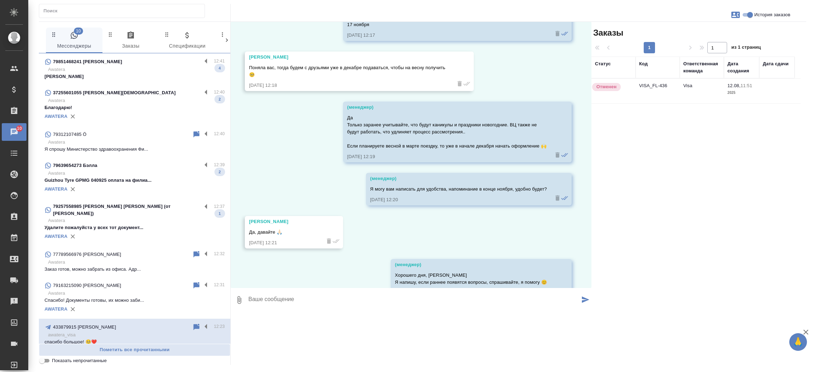
scroll to position [2844, 0]
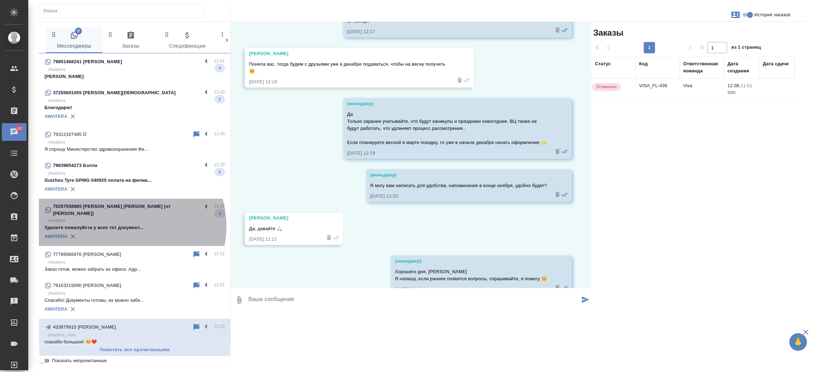
click at [125, 231] on div "AWATERA" at bounding box center [134, 236] width 180 height 11
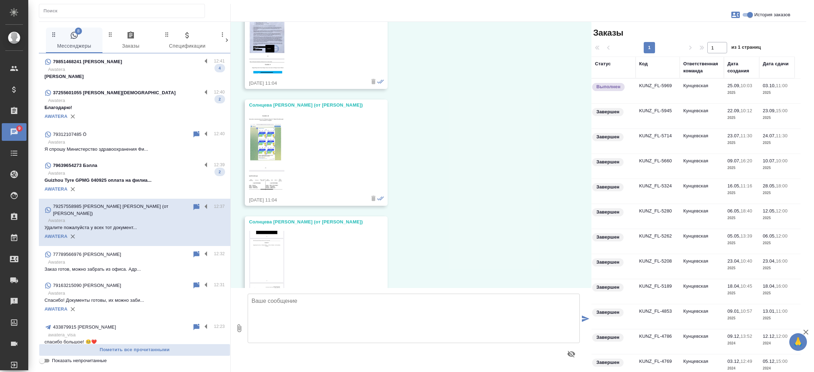
scroll to position [14240, 0]
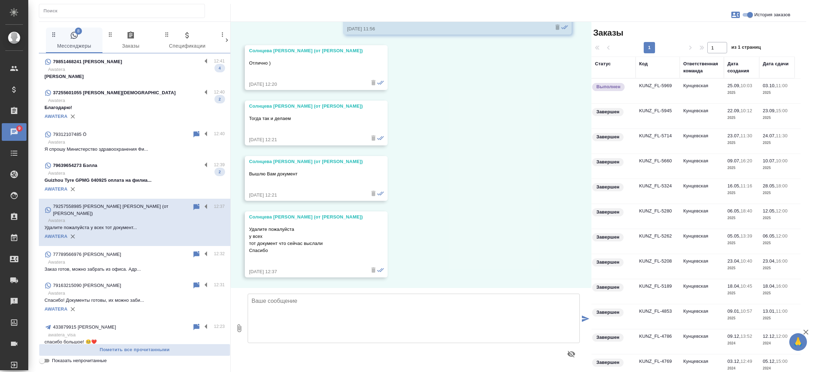
click at [643, 83] on td "KUNZ_FL-5969" at bounding box center [657, 91] width 44 height 25
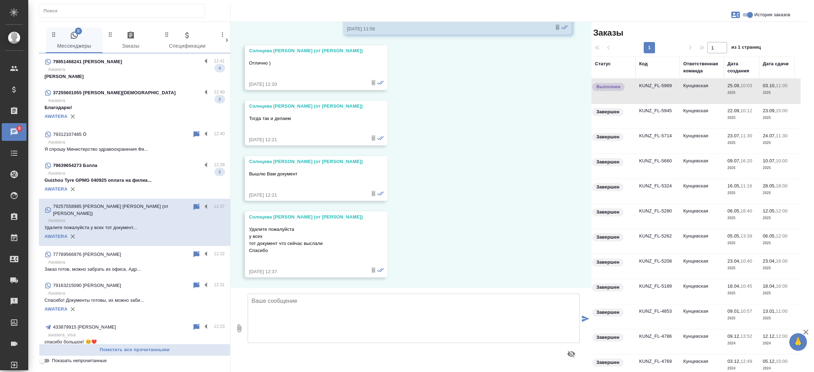
click at [156, 100] on p "Awatera" at bounding box center [136, 100] width 177 height 7
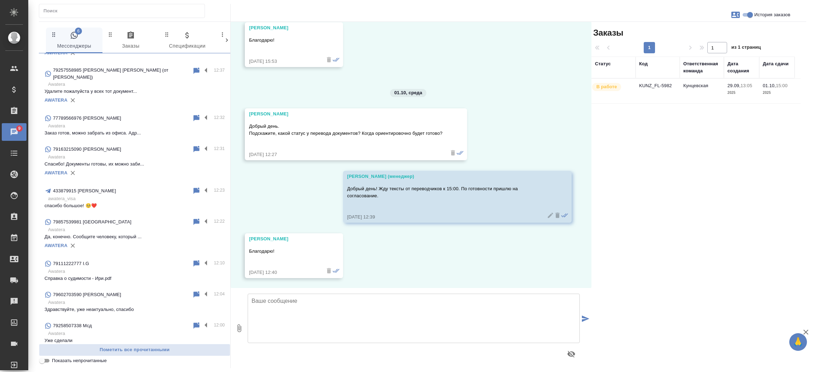
scroll to position [0, 0]
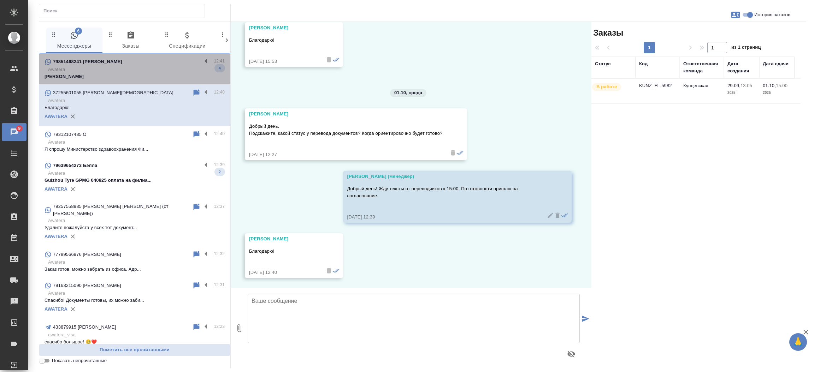
click at [154, 66] on p "Awatera" at bounding box center [136, 69] width 177 height 7
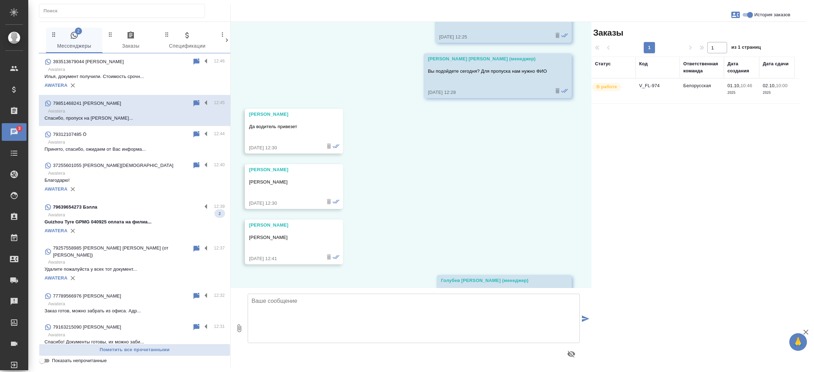
scroll to position [1850, 0]
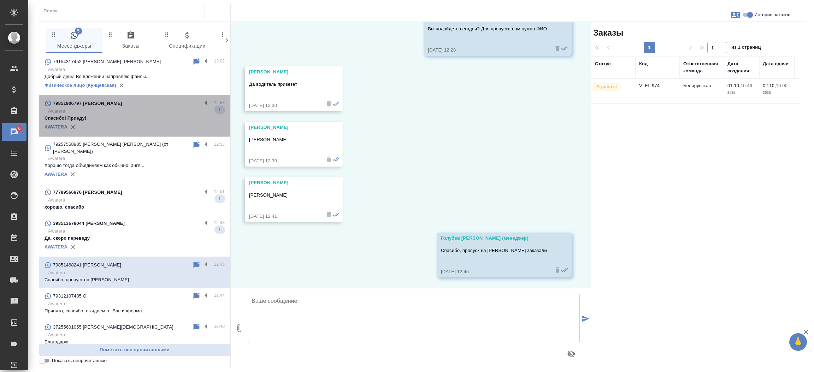
click at [142, 117] on p "Спасибо! Приеду!" at bounding box center [134, 118] width 180 height 7
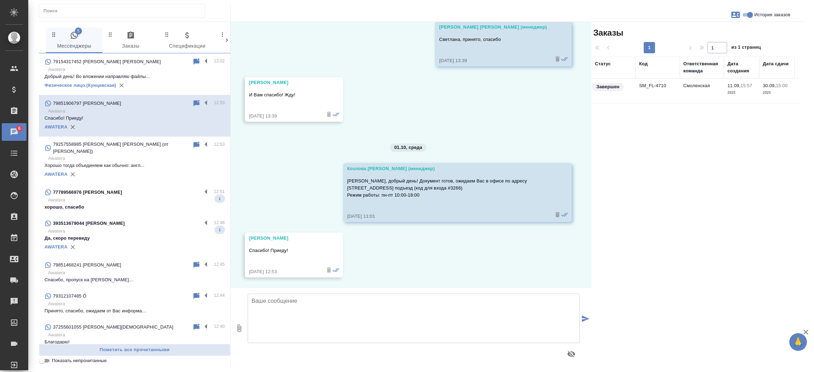
scroll to position [1545, 0]
click at [113, 190] on div "77789566976 [PERSON_NAME]" at bounding box center [122, 192] width 157 height 8
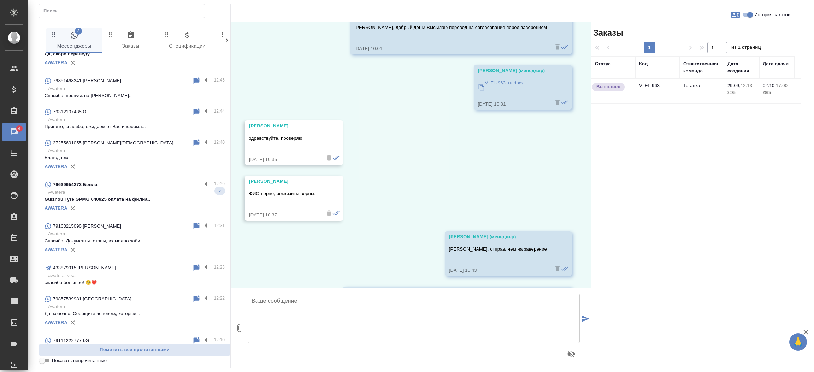
scroll to position [0, 0]
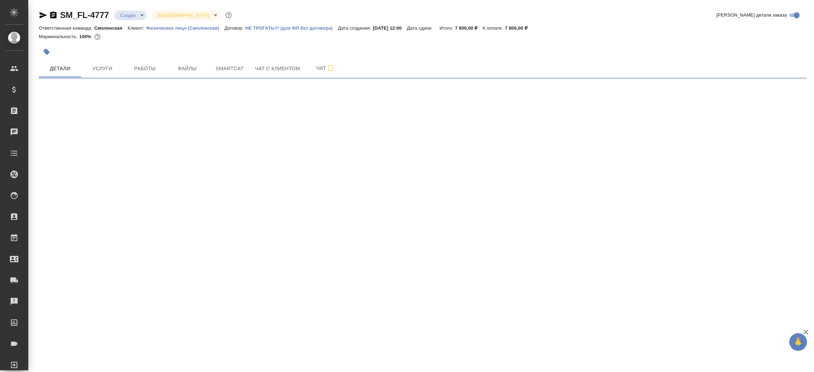
click at [52, 11] on icon "button" at bounding box center [53, 15] width 8 height 8
select select "RU"
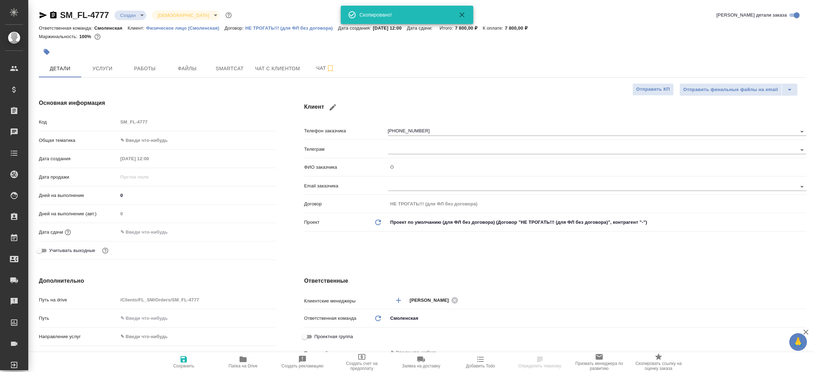
type textarea "x"
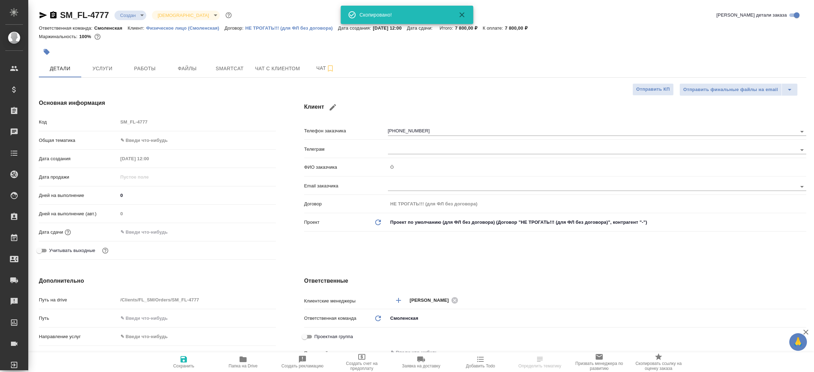
type textarea "x"
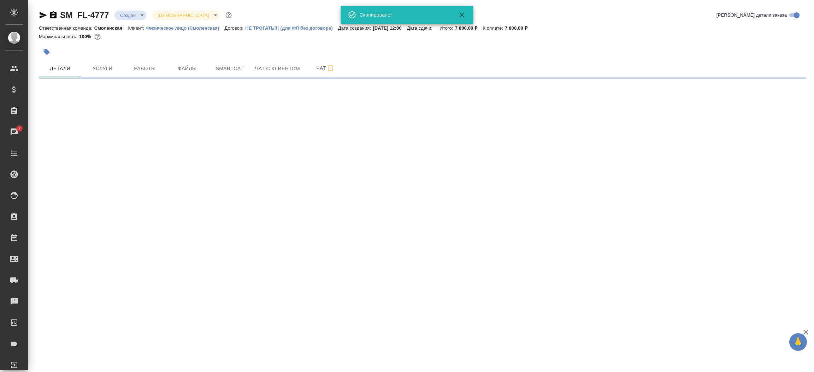
select select "RU"
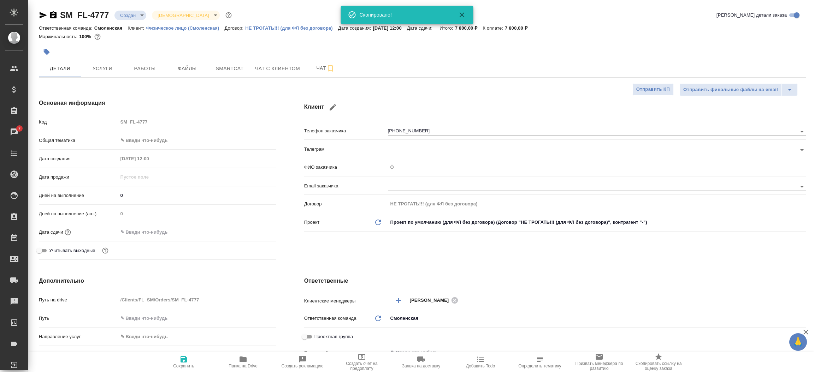
type textarea "x"
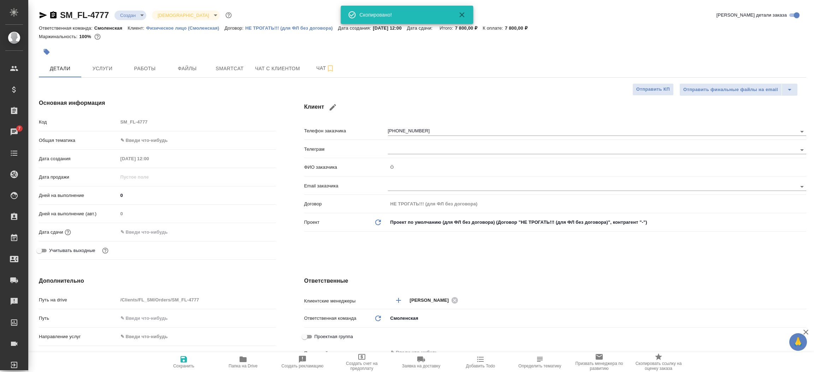
type textarea "x"
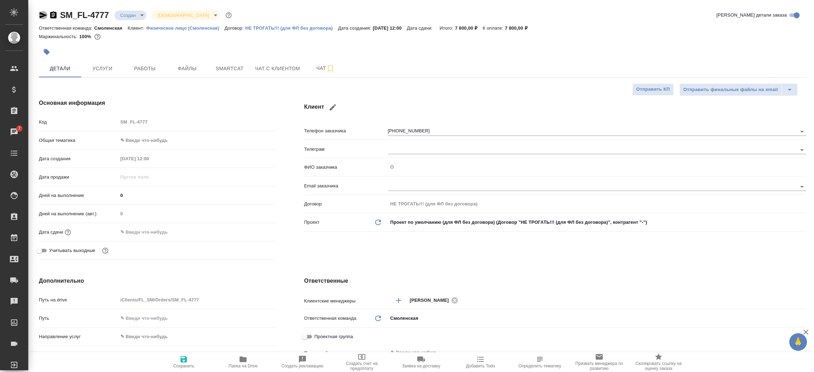
click at [44, 14] on icon "button" at bounding box center [43, 15] width 7 height 6
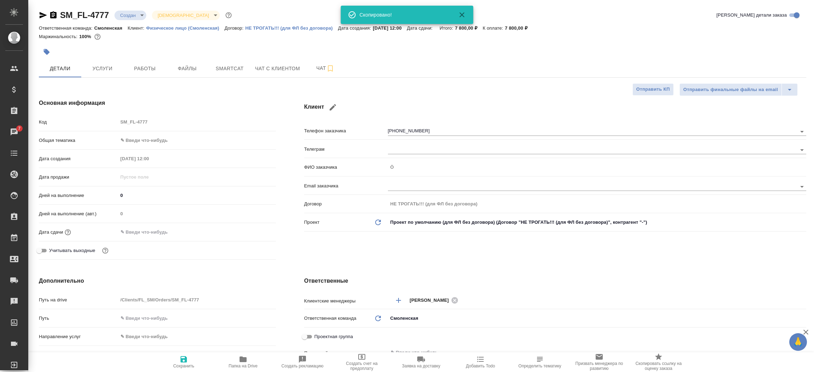
type textarea "x"
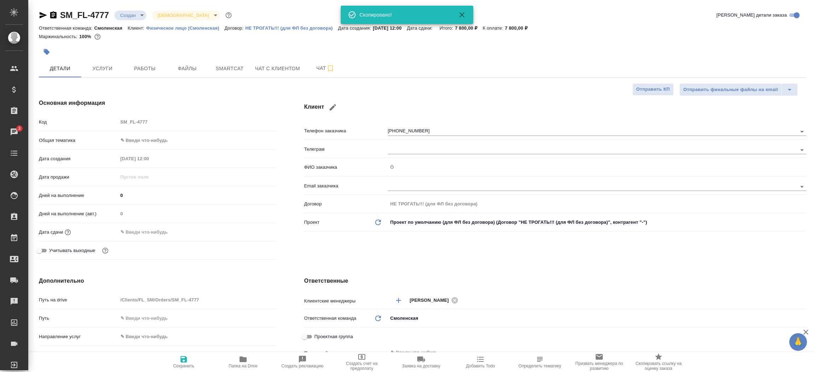
type textarea "x"
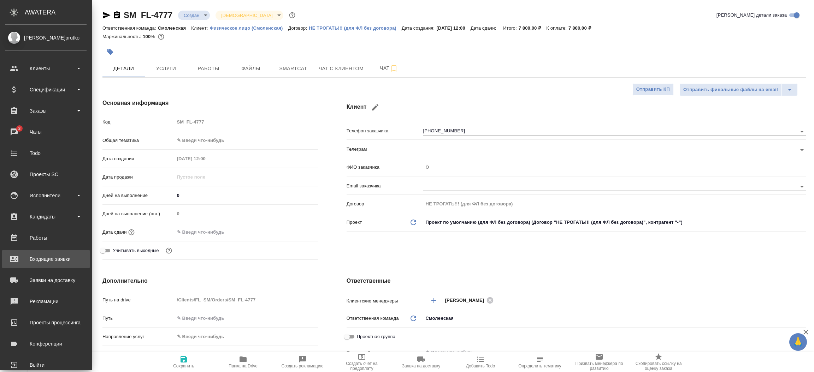
type textarea "x"
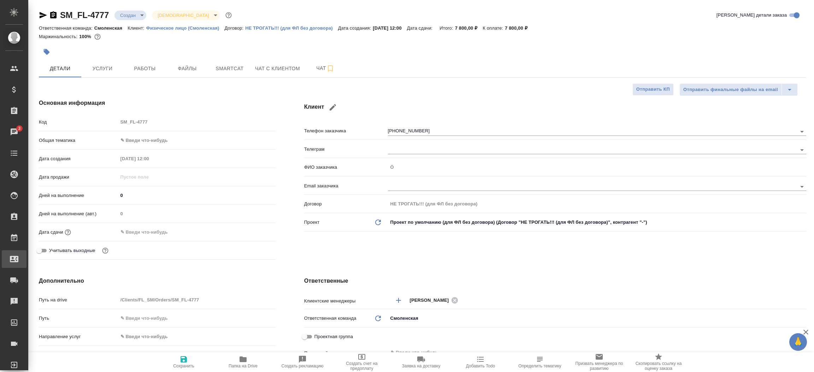
click at [26, 252] on link "Входящие заявки" at bounding box center [14, 259] width 25 height 18
type textarea "x"
click at [56, 252] on div ".cls-1 fill:#fff; AWATERA Прутько Ирина i.prutko Клиенты Спецификации Заказы 3 …" at bounding box center [407, 186] width 814 height 372
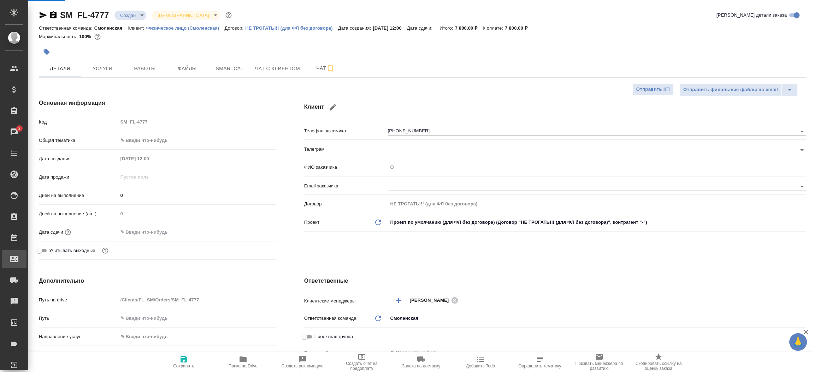
select select "RU"
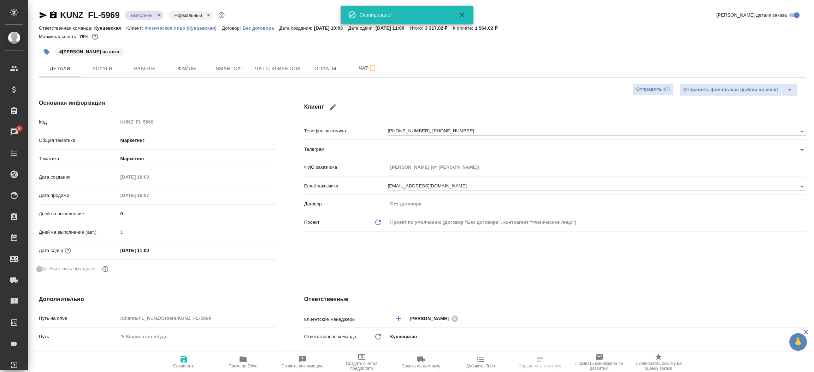
select select "RU"
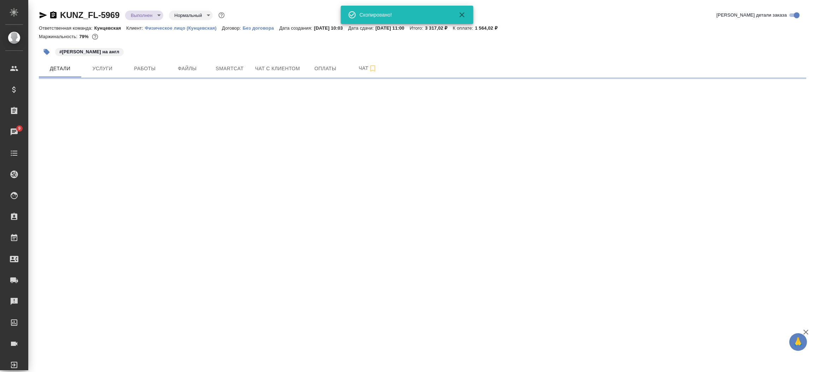
select select "RU"
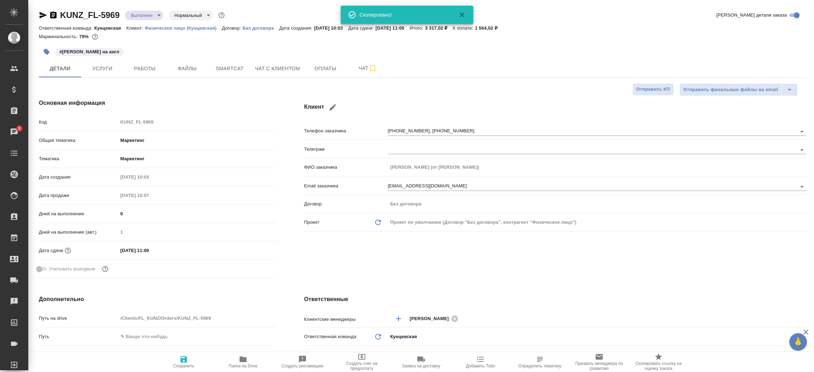
type textarea "x"
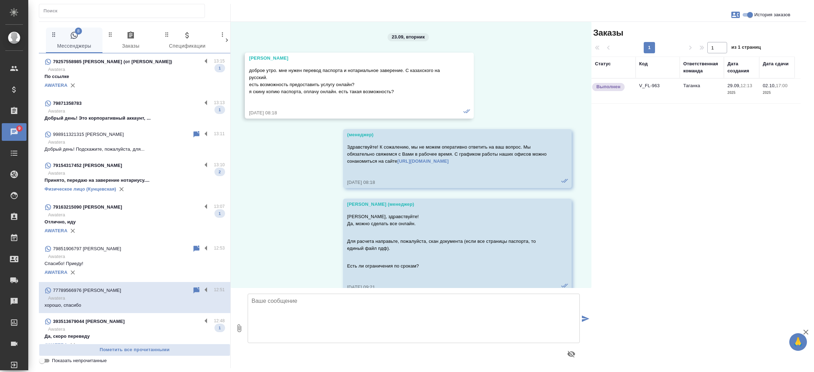
scroll to position [2256, 0]
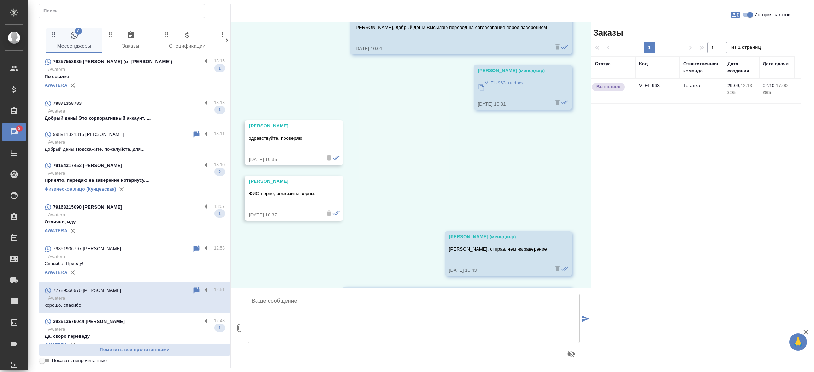
click at [112, 205] on div "79163215090 [PERSON_NAME]" at bounding box center [122, 207] width 157 height 8
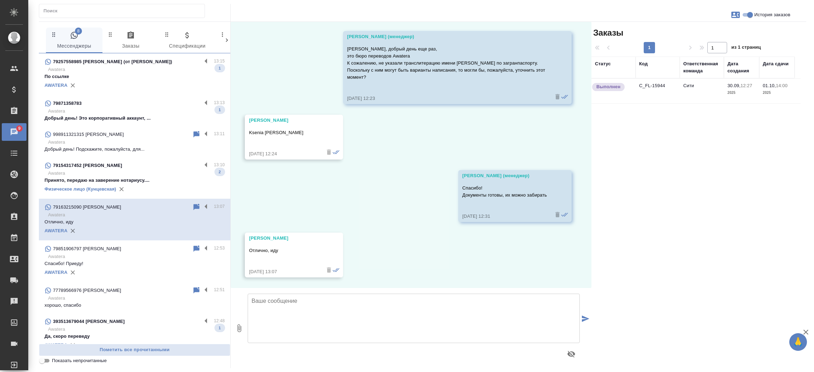
scroll to position [21, 0]
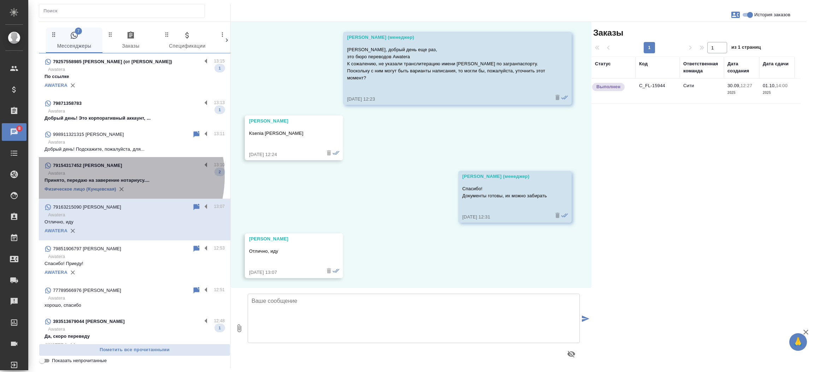
click at [109, 177] on p "Принято, передаю на заверение нотариусу...." at bounding box center [134, 180] width 180 height 7
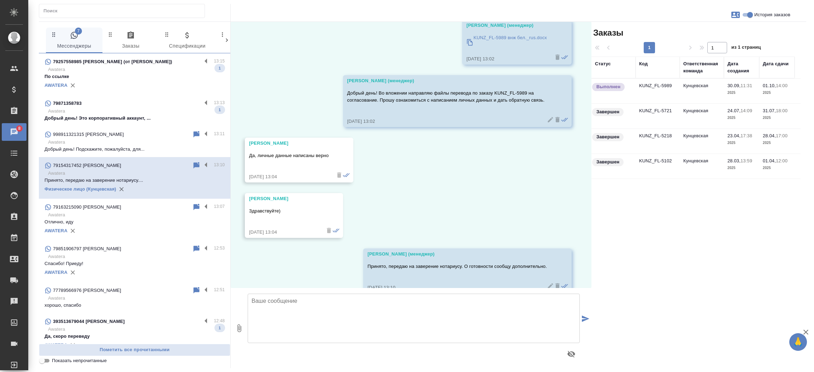
scroll to position [5184, 0]
click at [86, 327] on p "Awatera" at bounding box center [136, 329] width 177 height 7
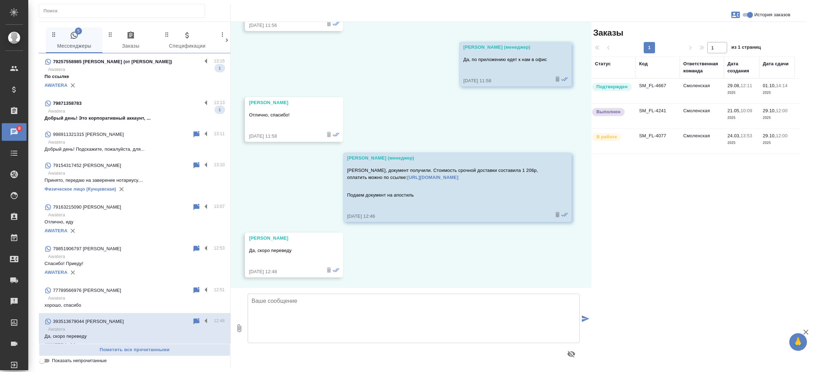
scroll to position [253, 0]
